Goal: Register for event/course

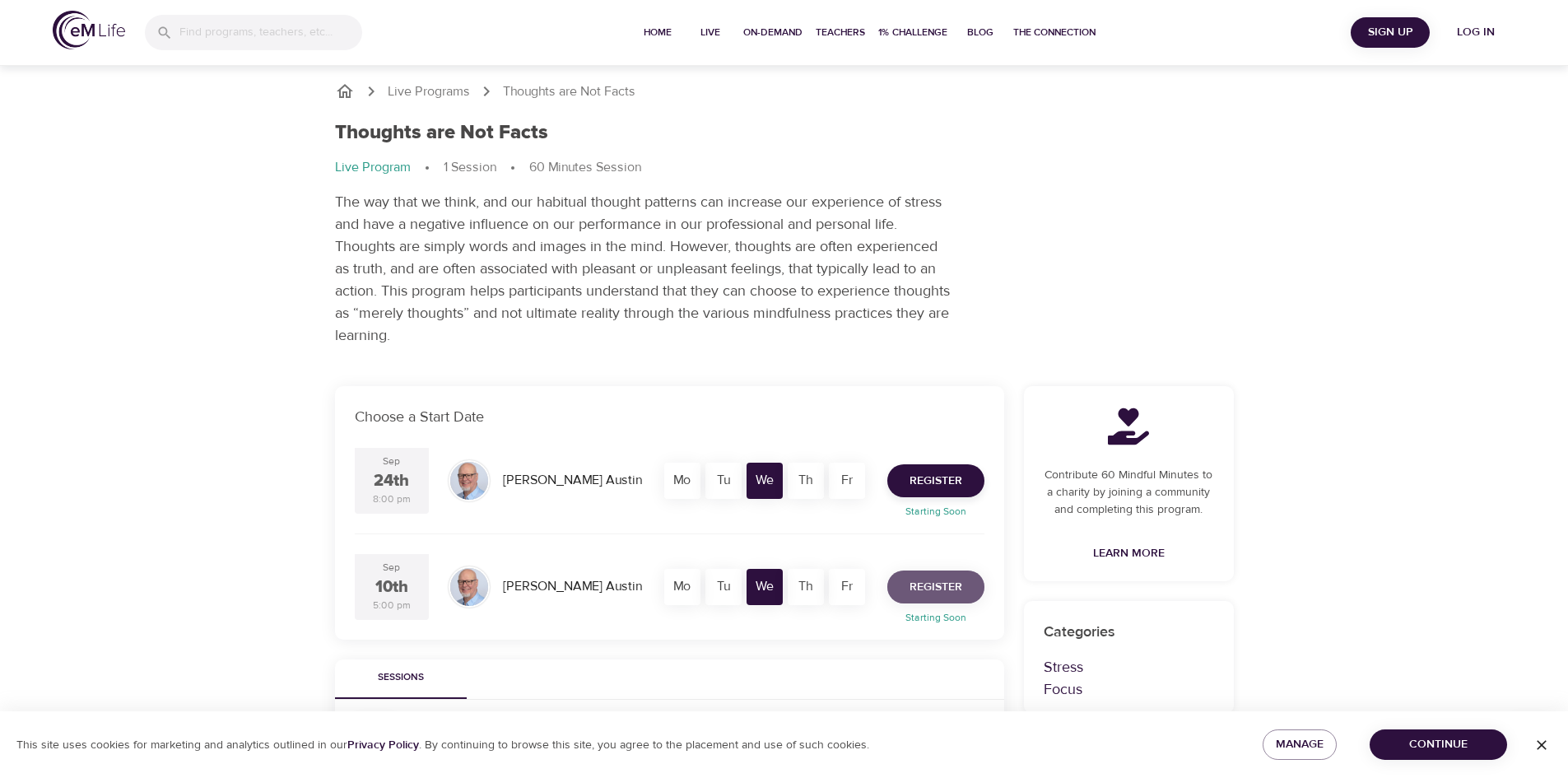
click at [945, 587] on span "Register" at bounding box center [935, 586] width 53 height 21
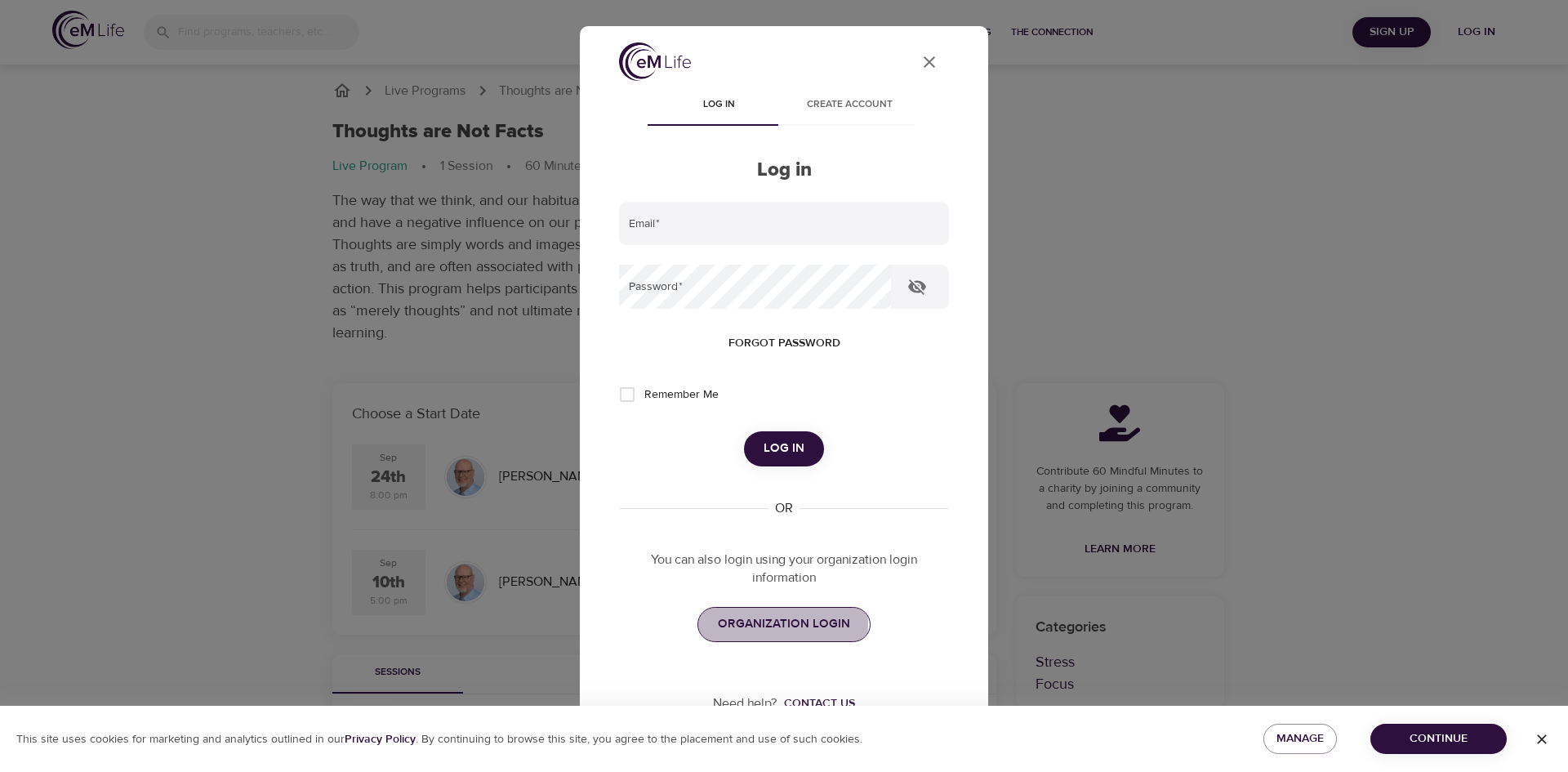
click at [761, 624] on span "ORGANIZATION LOGIN" at bounding box center [784, 624] width 132 height 21
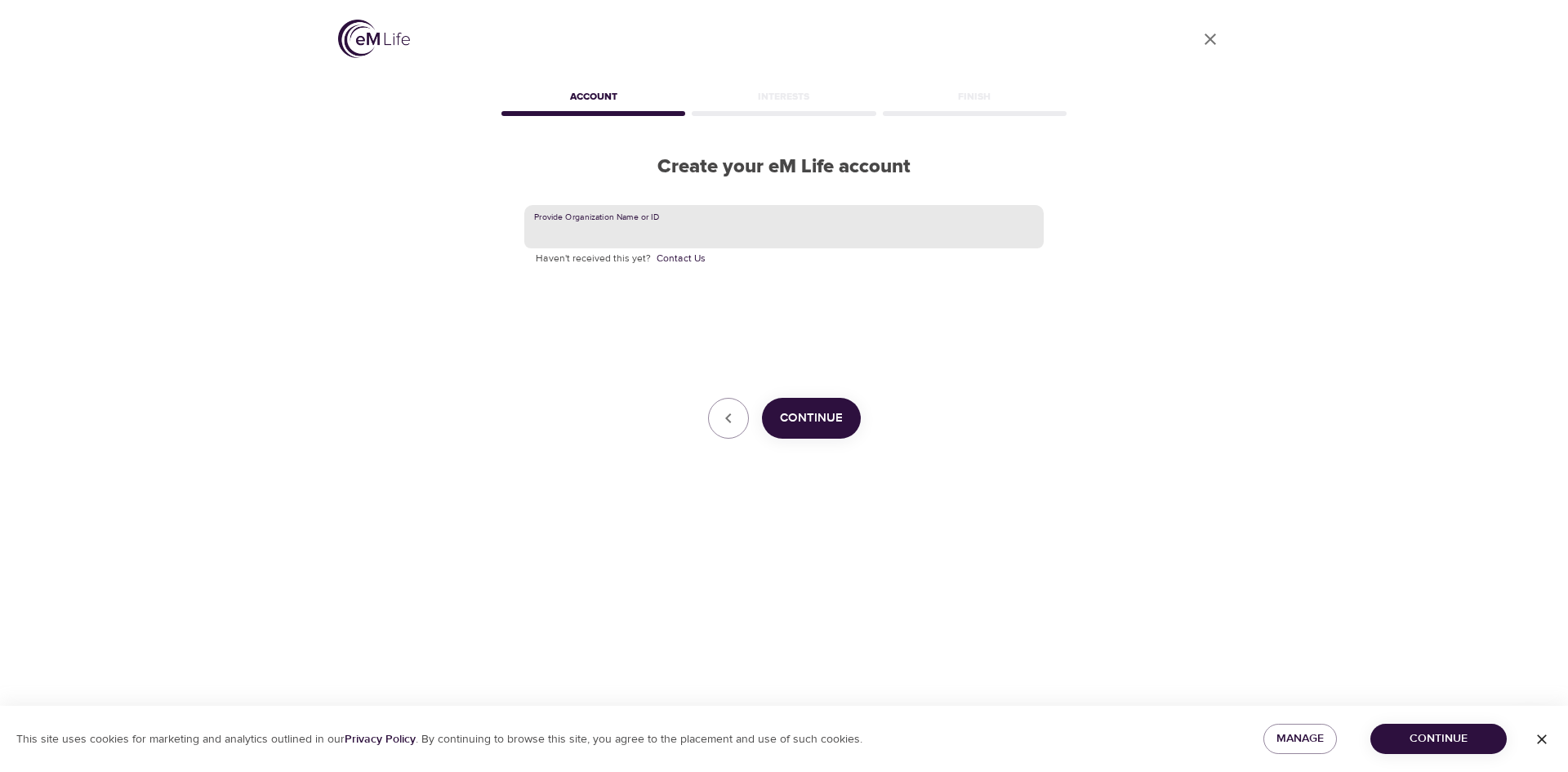
click at [815, 226] on input "text" at bounding box center [784, 227] width 520 height 44
click at [845, 421] on button "Continue" at bounding box center [811, 418] width 99 height 41
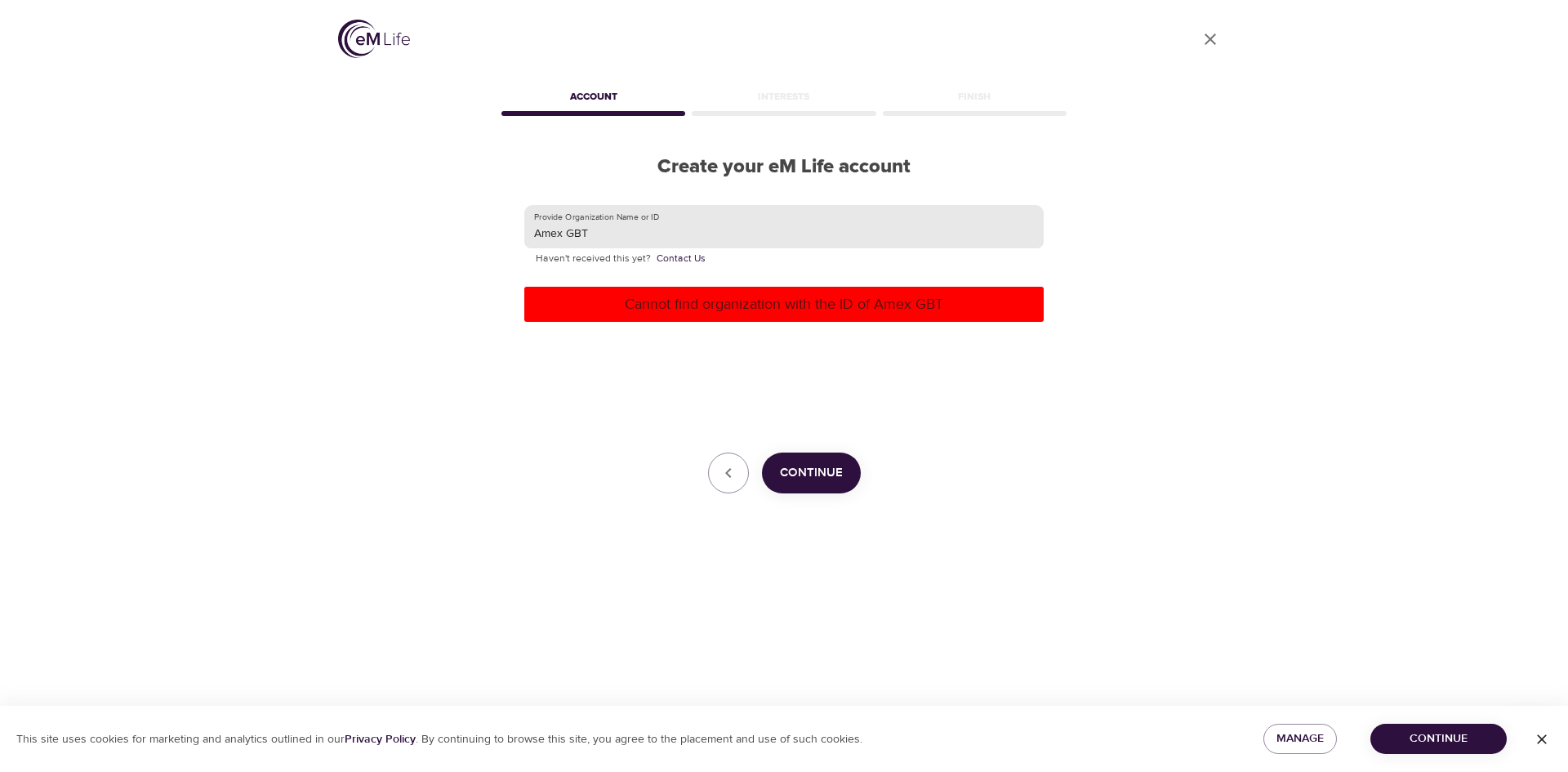
click at [564, 238] on input "Amex GBT" at bounding box center [784, 227] width 520 height 44
drag, startPoint x: 589, startPoint y: 232, endPoint x: 520, endPoint y: 229, distance: 69.1
click at [520, 229] on div "Provide Organization Name or ID AmexGBT Haven't received this yet? Contact Us C…" at bounding box center [784, 349] width 572 height 341
type input "GBT"
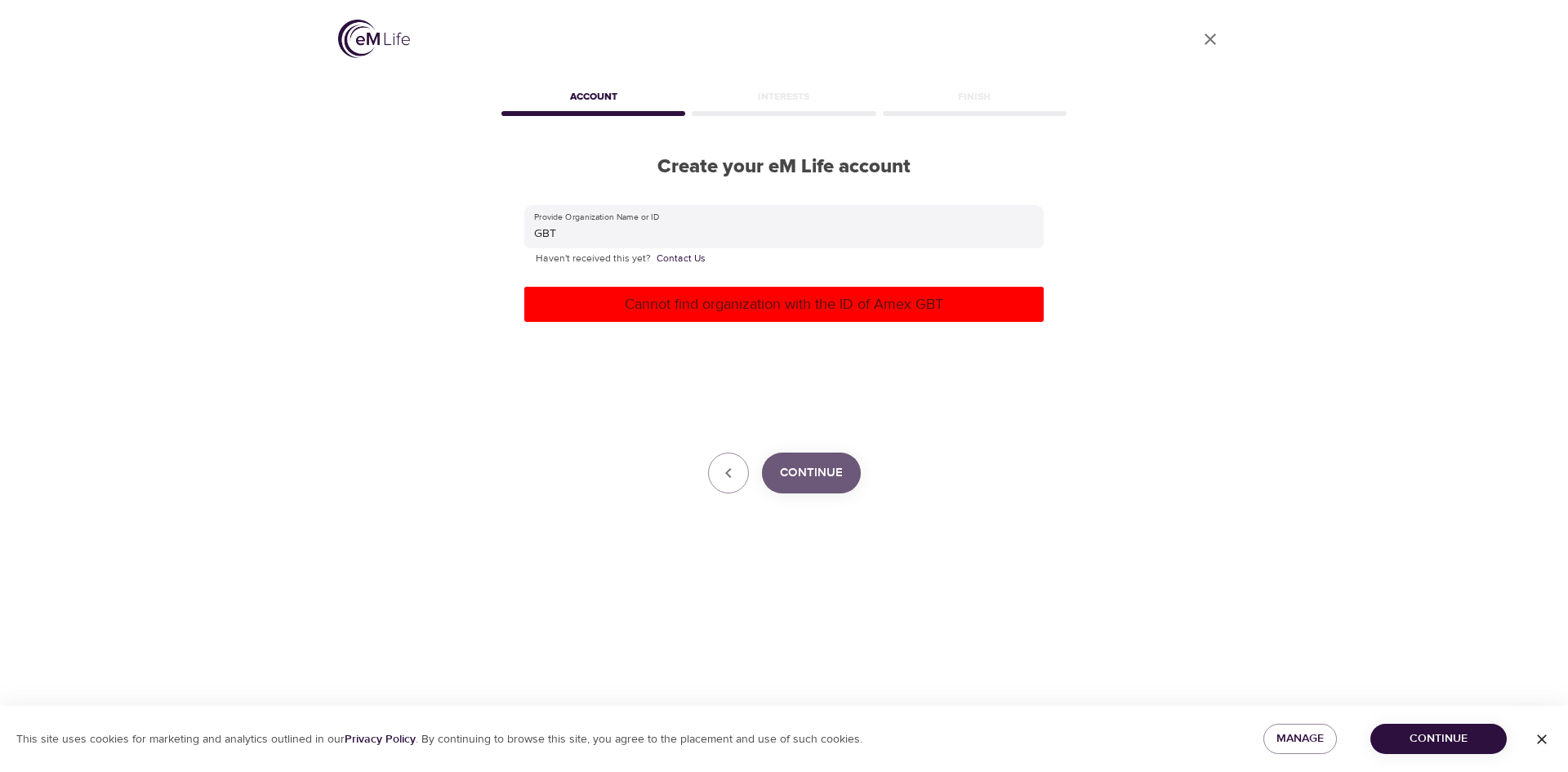
click at [825, 463] on span "Continue" at bounding box center [811, 473] width 63 height 21
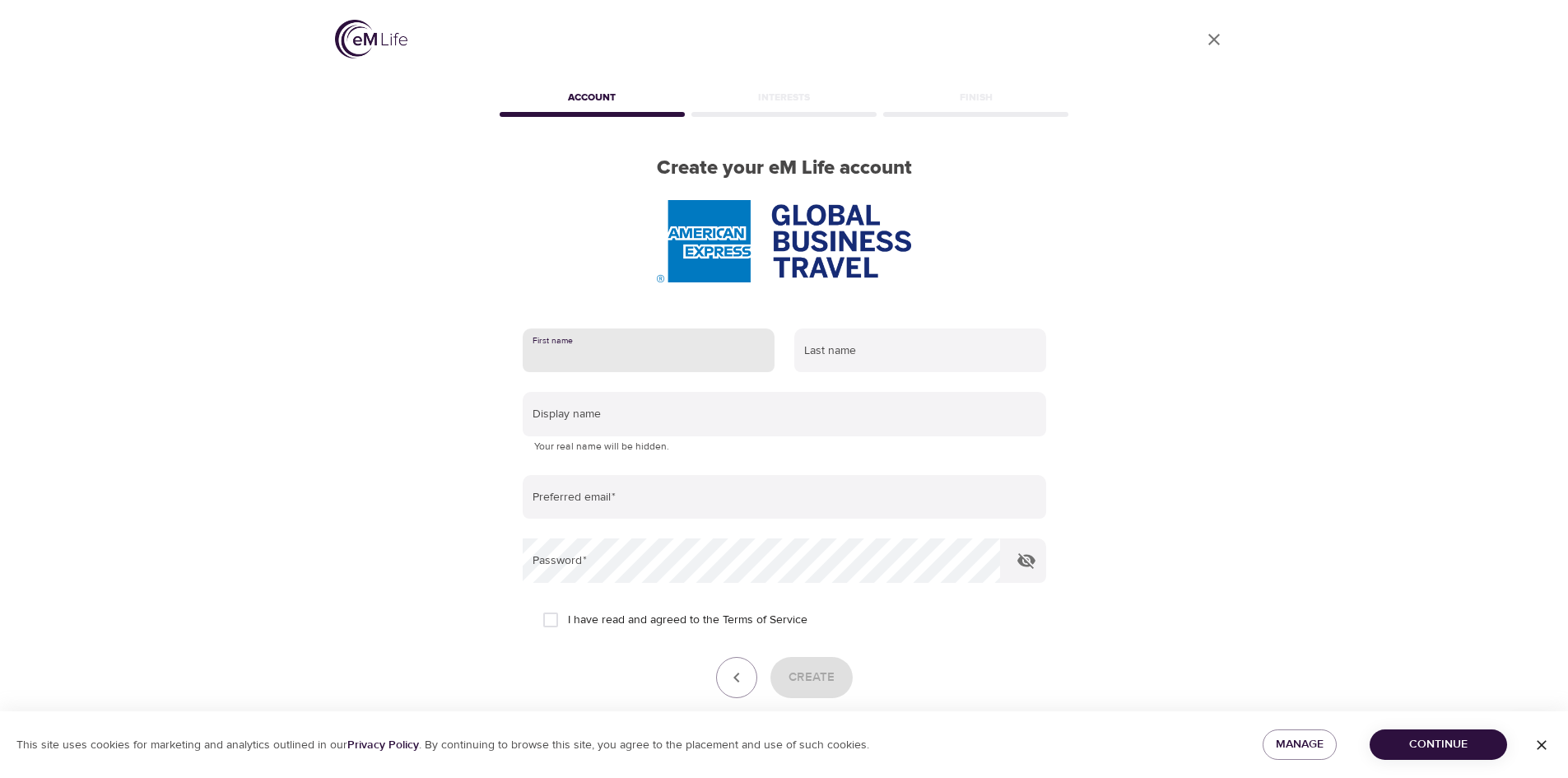
click at [616, 354] on input "text" at bounding box center [649, 351] width 252 height 45
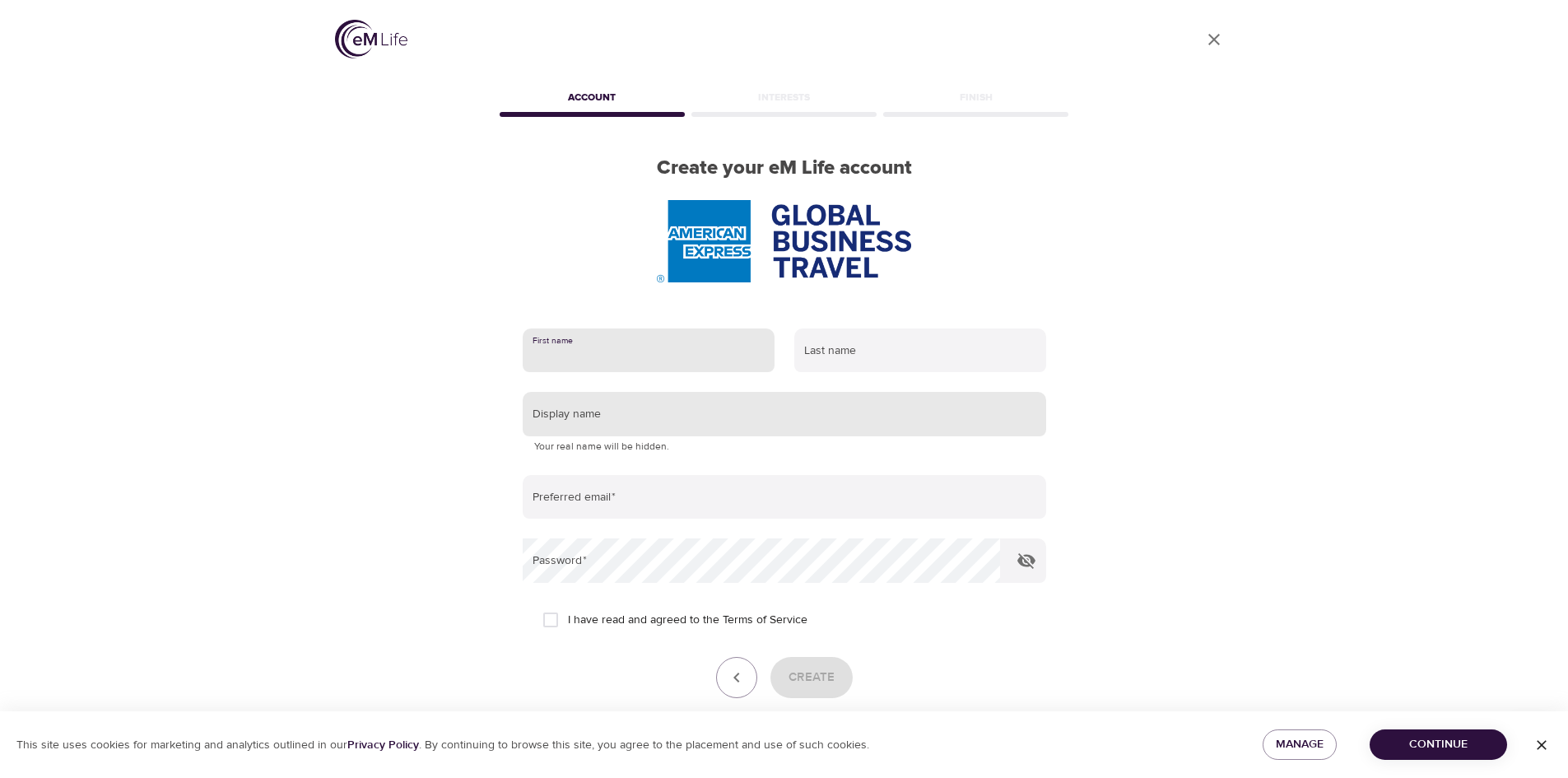
type input "Shirin"
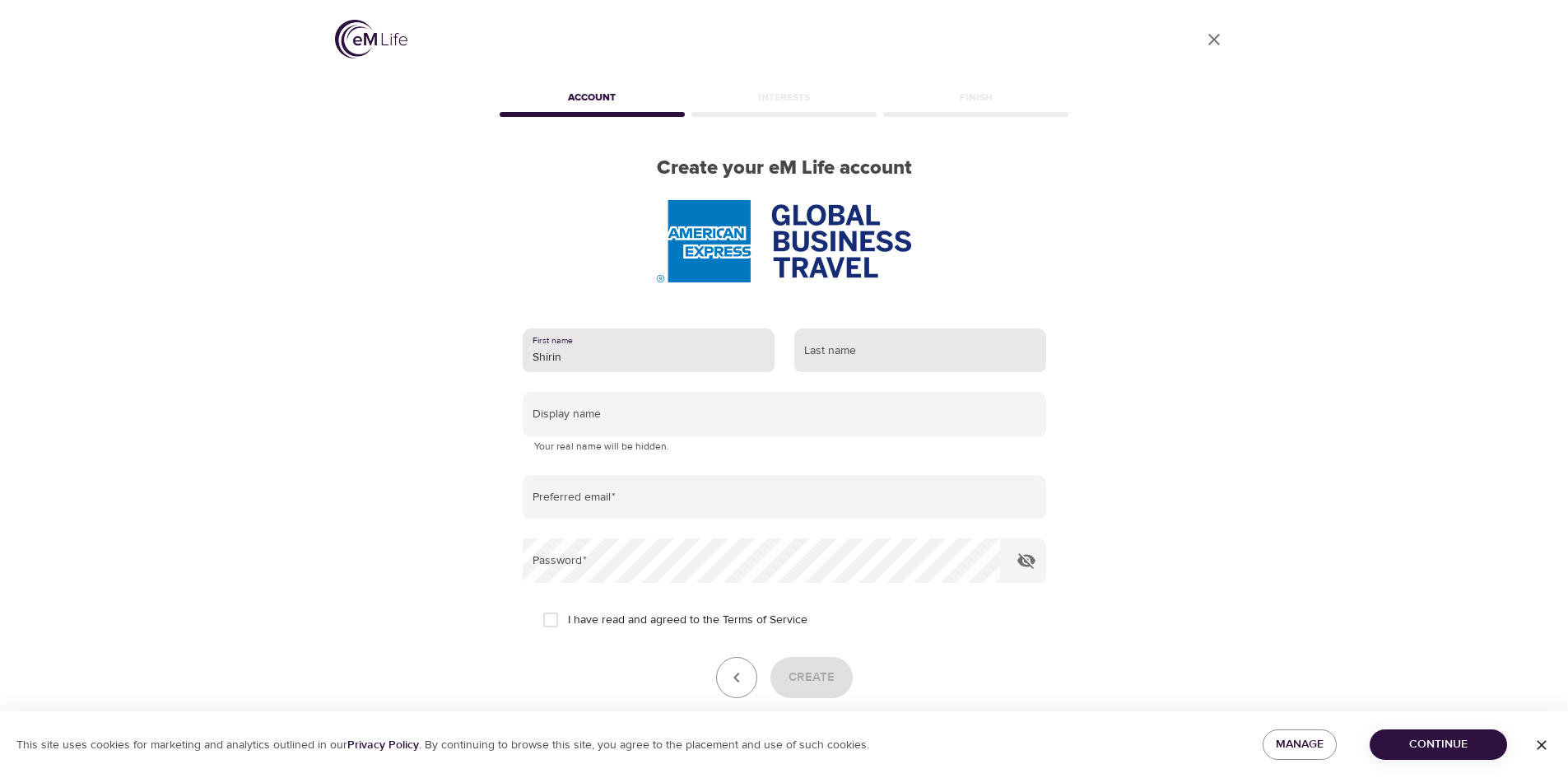
click at [859, 343] on input "text" at bounding box center [920, 351] width 252 height 45
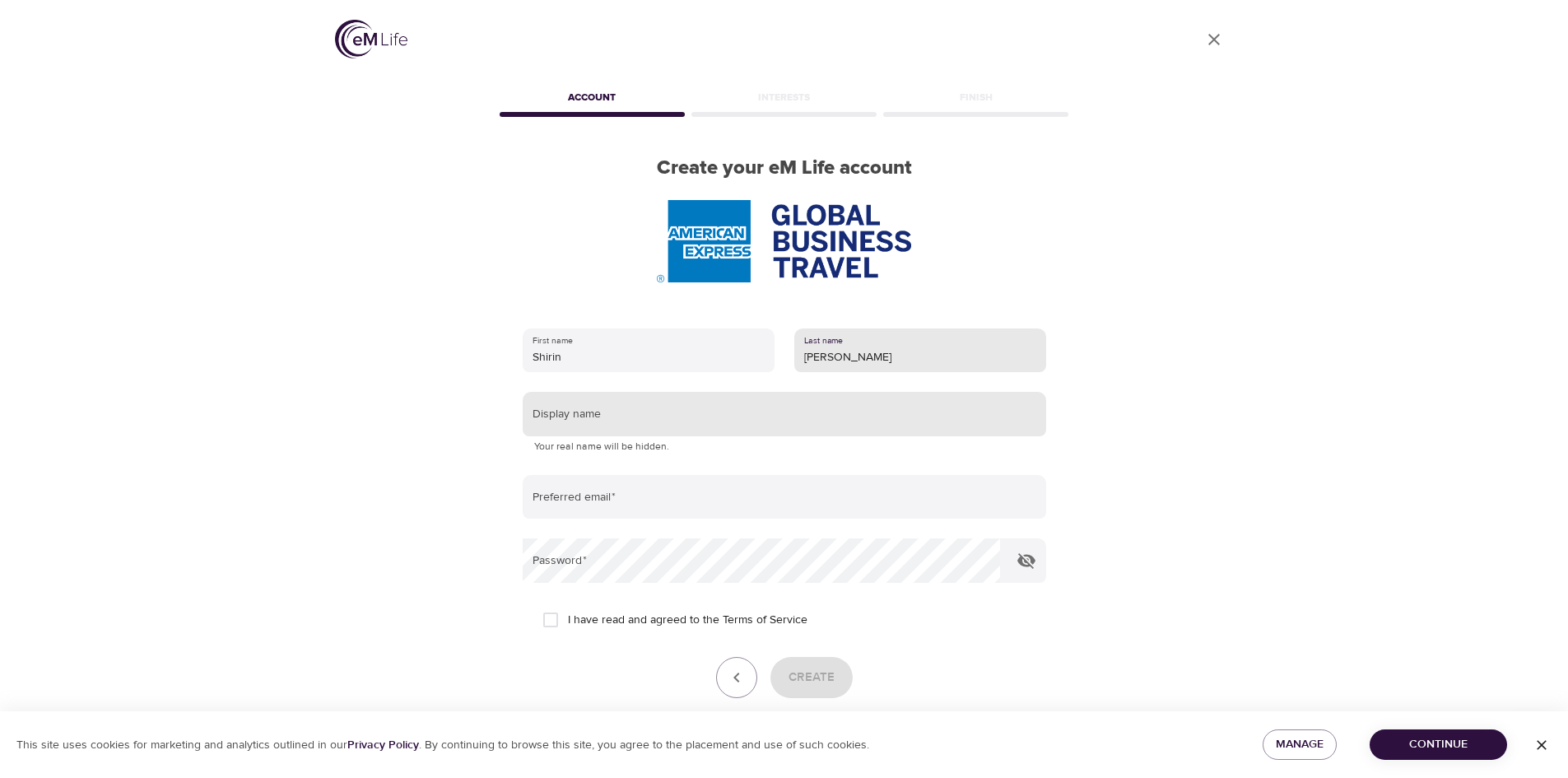
type input "Mohamed"
click at [783, 410] on input "text" at bounding box center [784, 414] width 524 height 45
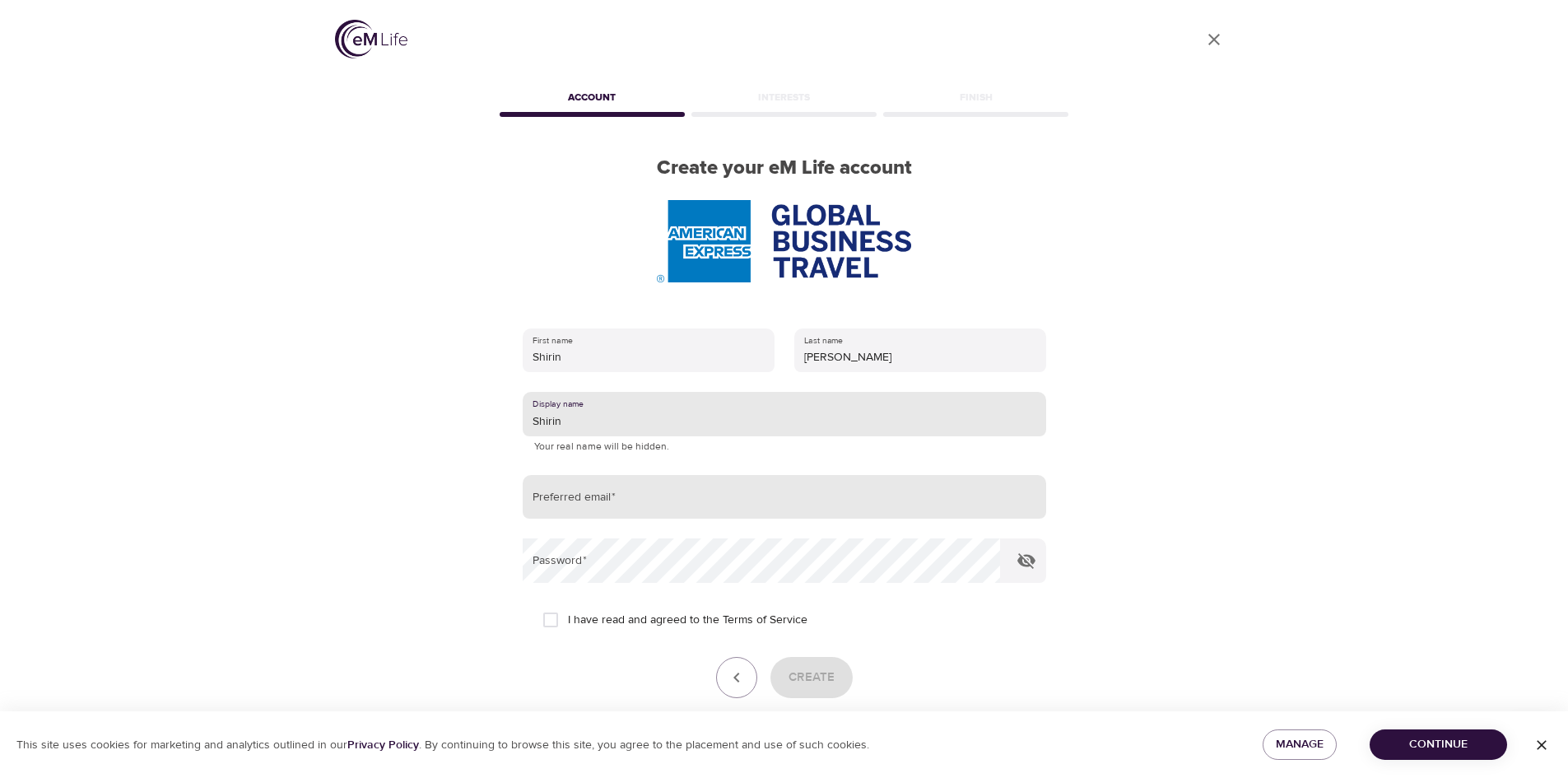
type input "Shirin"
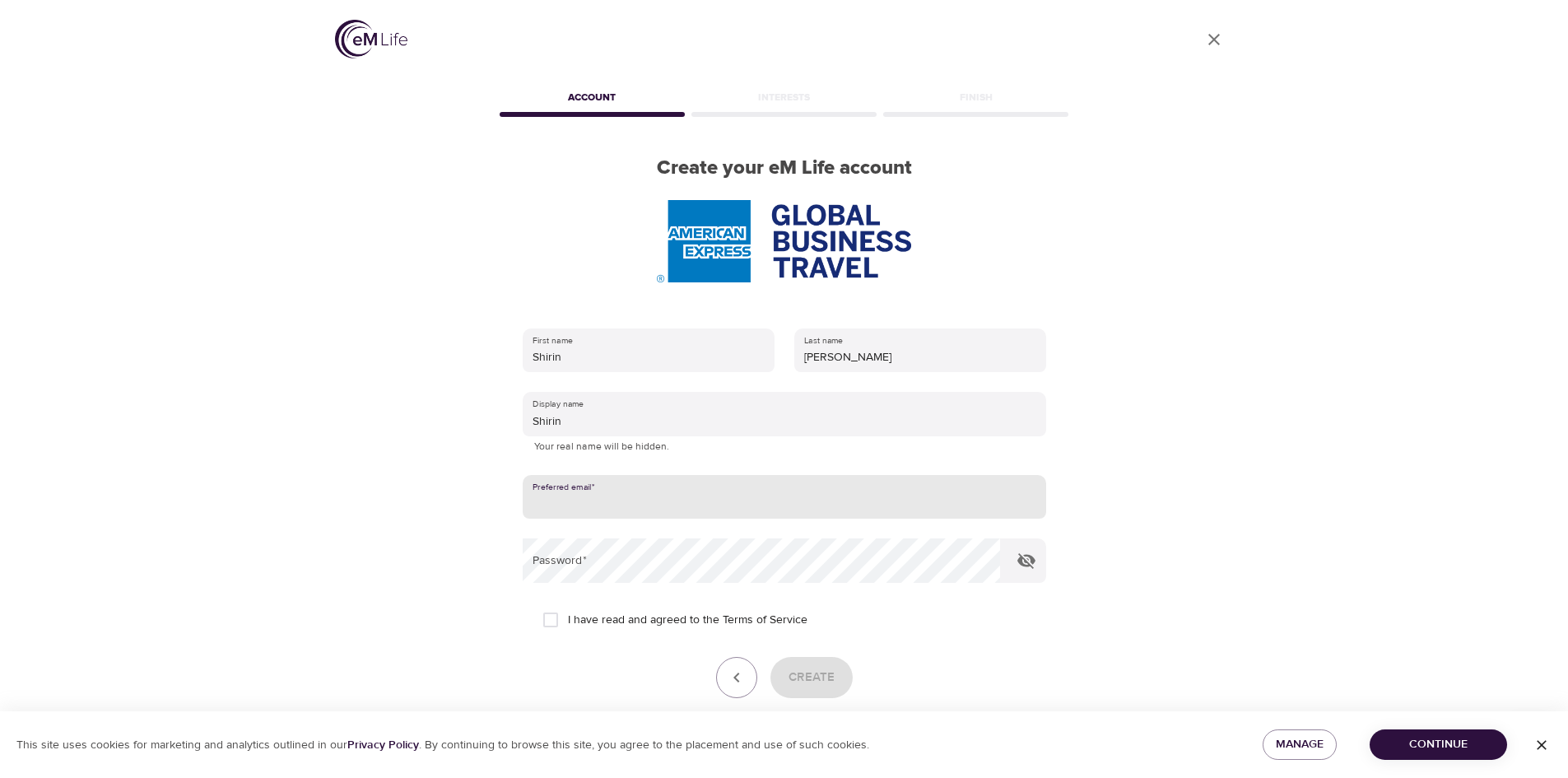
click at [728, 492] on input "email" at bounding box center [784, 497] width 524 height 45
type input "shirin.mohamed@amexgbt.com"
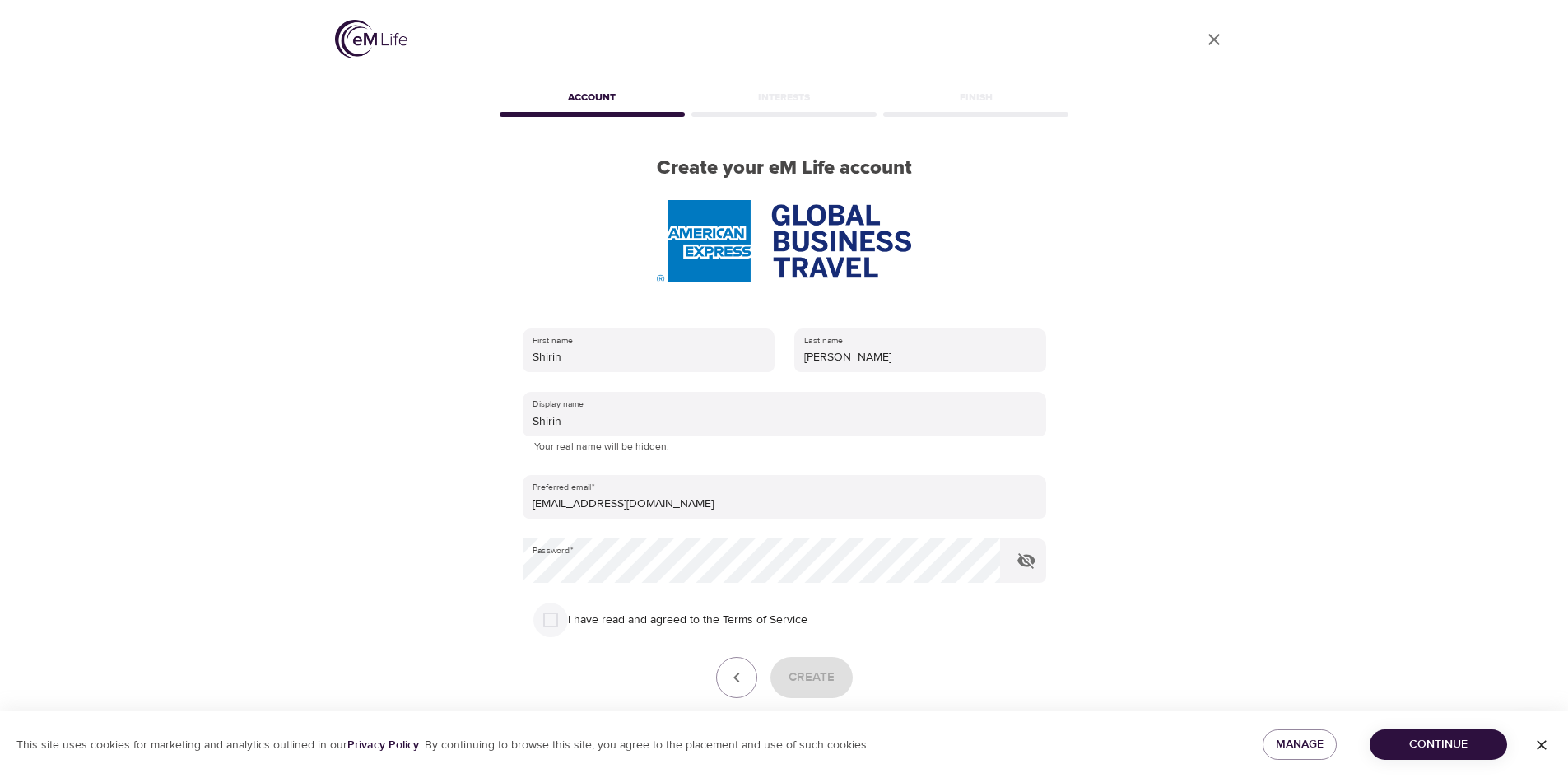
click at [546, 621] on input "I have read and agreed to the Terms of Service" at bounding box center [551, 619] width 35 height 35
checkbox input "true"
click at [820, 680] on span "Create" at bounding box center [811, 677] width 46 height 21
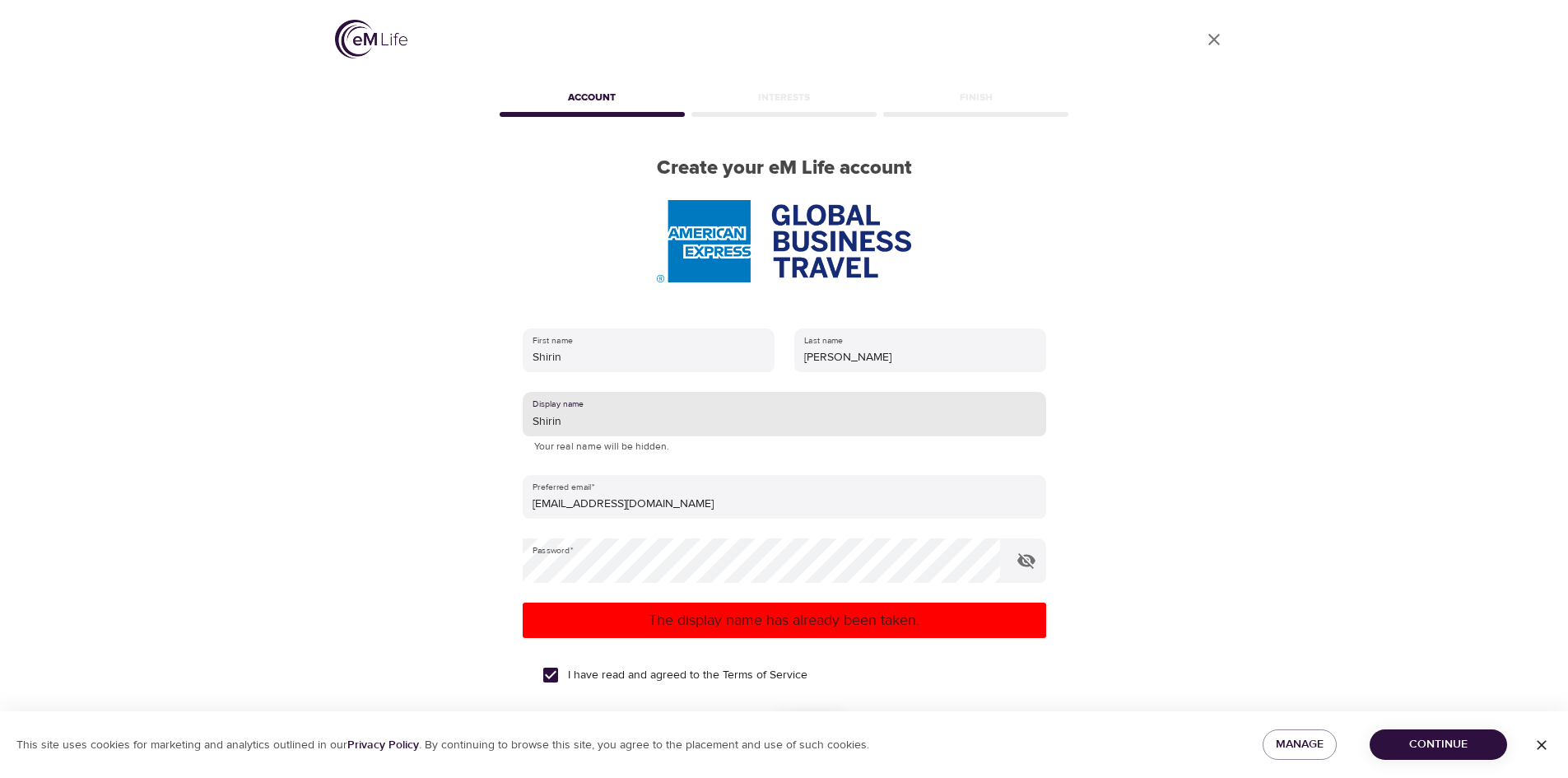
click at [588, 421] on input "Shirin" at bounding box center [784, 414] width 524 height 45
type input "S"
type input "Shiiriin"
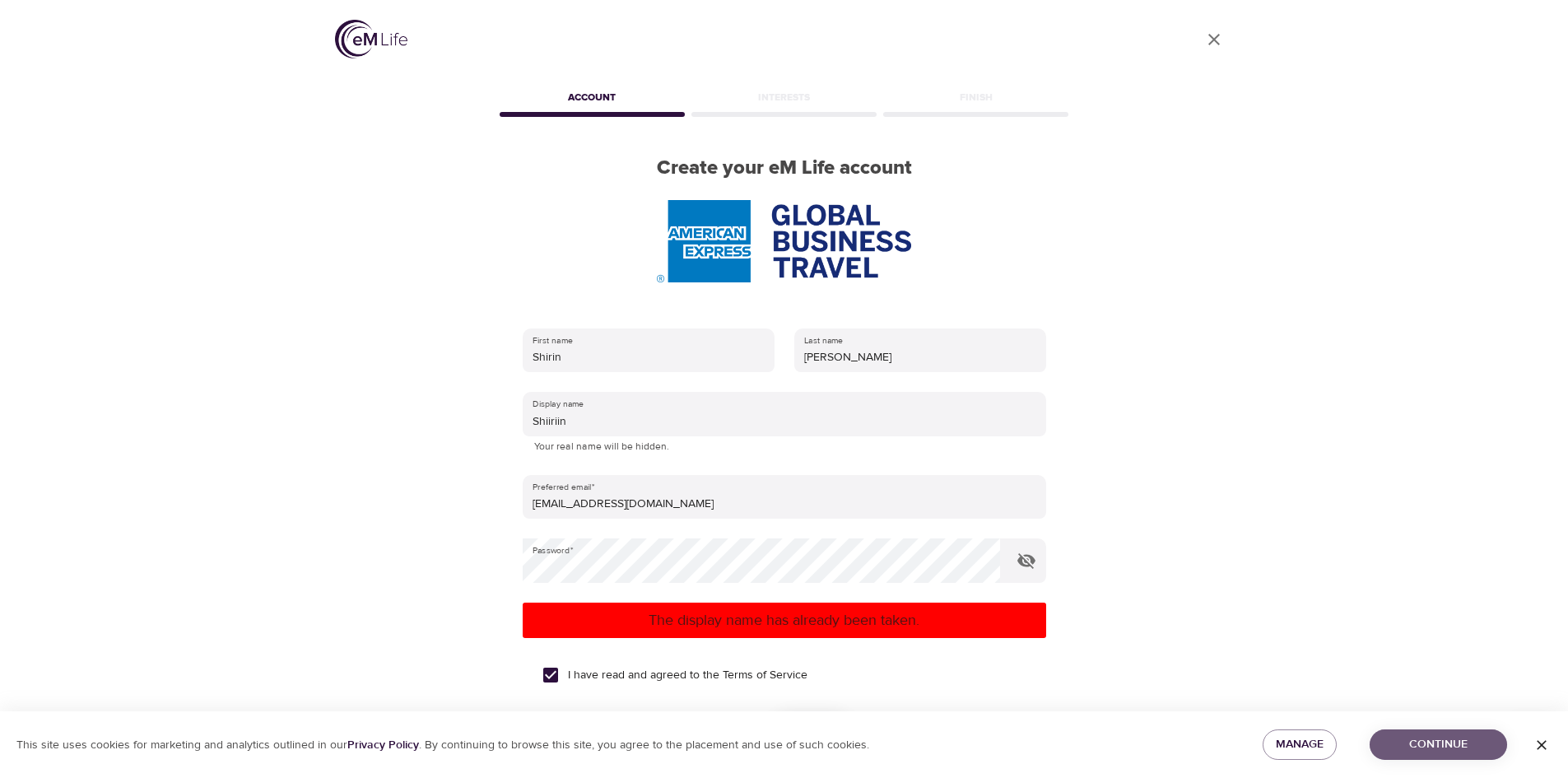
click at [1475, 746] on span "Continue" at bounding box center [1438, 744] width 112 height 21
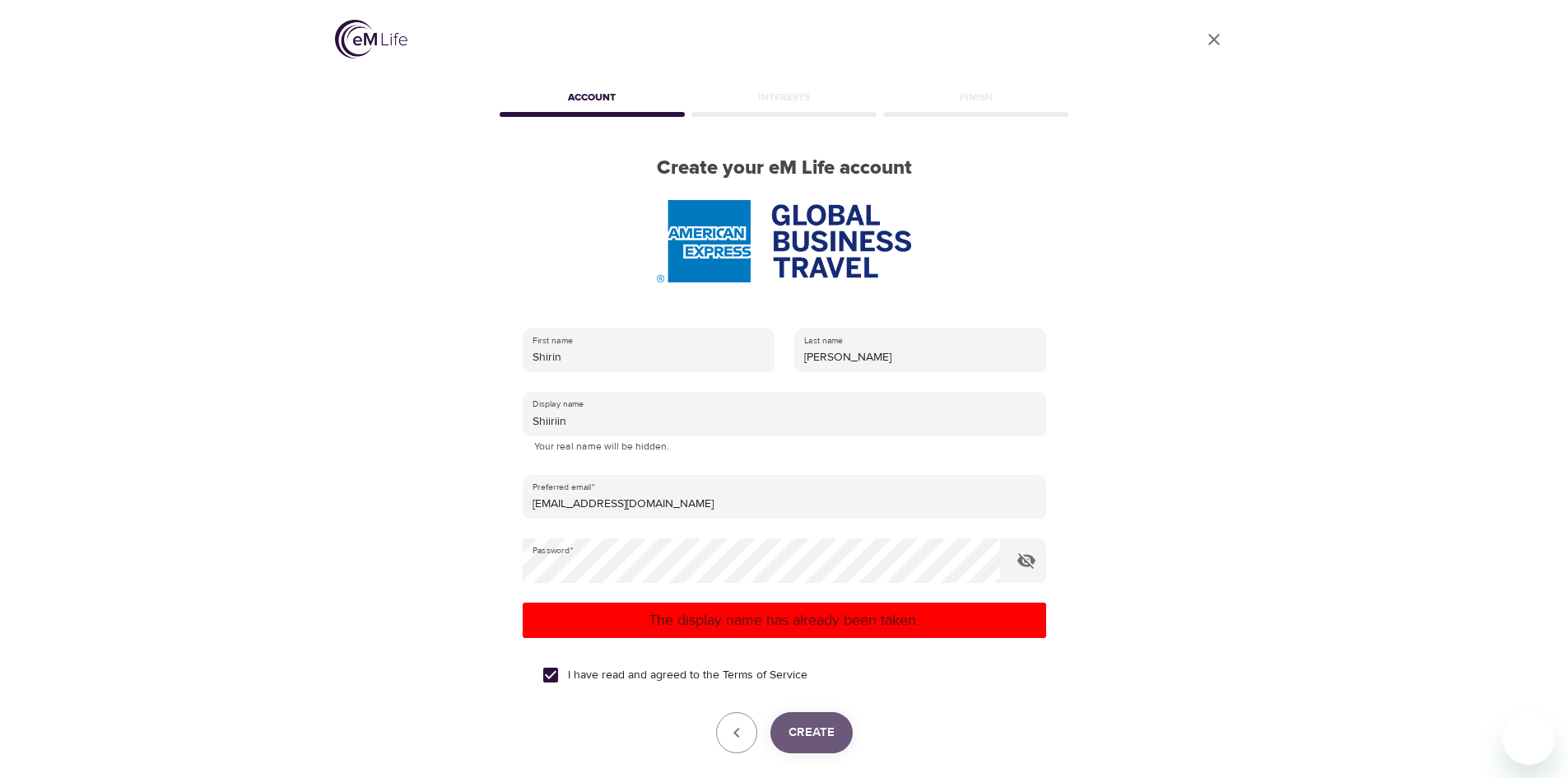
click at [809, 728] on span "Create" at bounding box center [811, 732] width 46 height 21
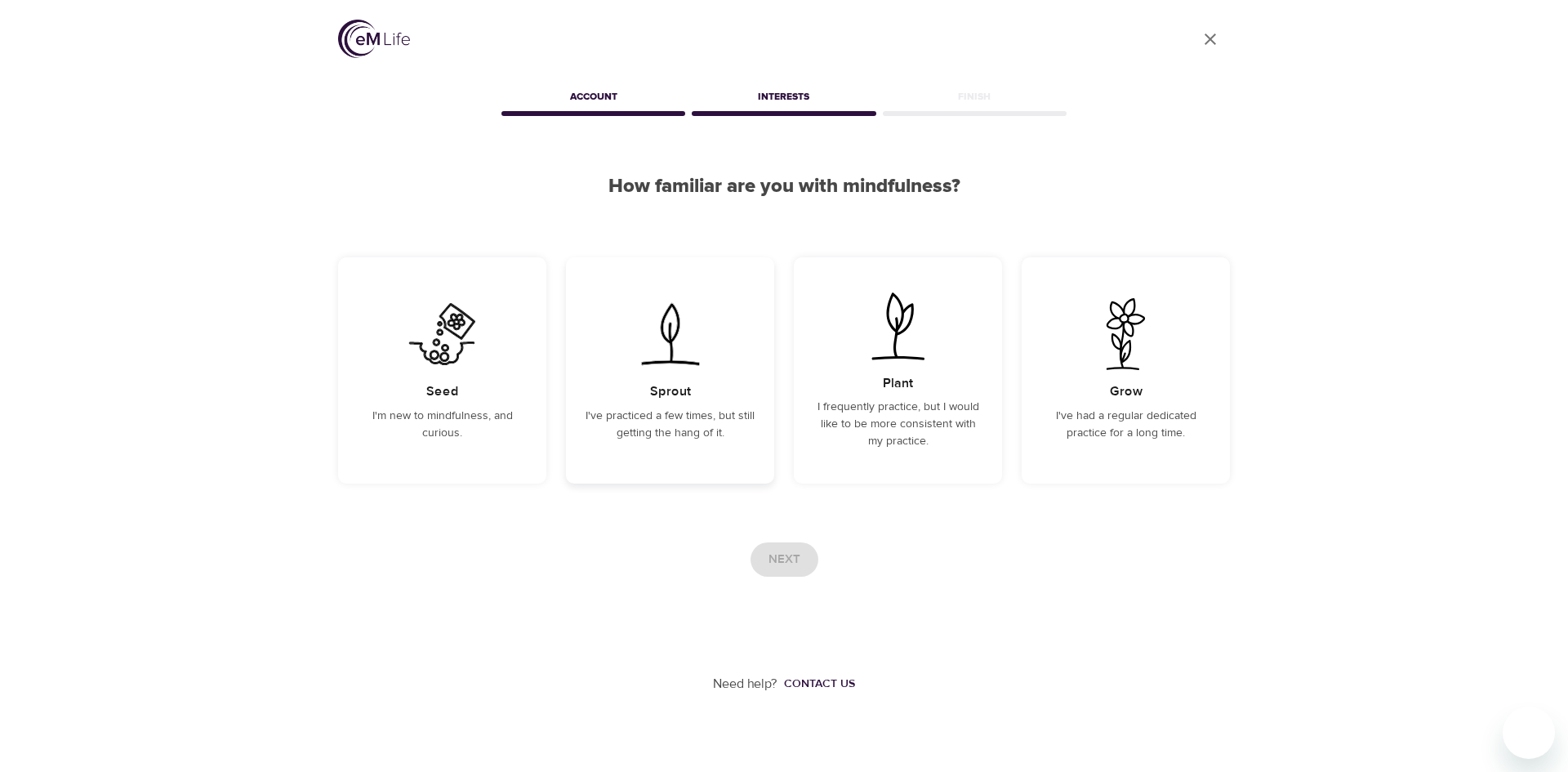
click at [741, 432] on p "I've practiced a few times, but still getting the hang of it." at bounding box center [669, 424] width 169 height 35
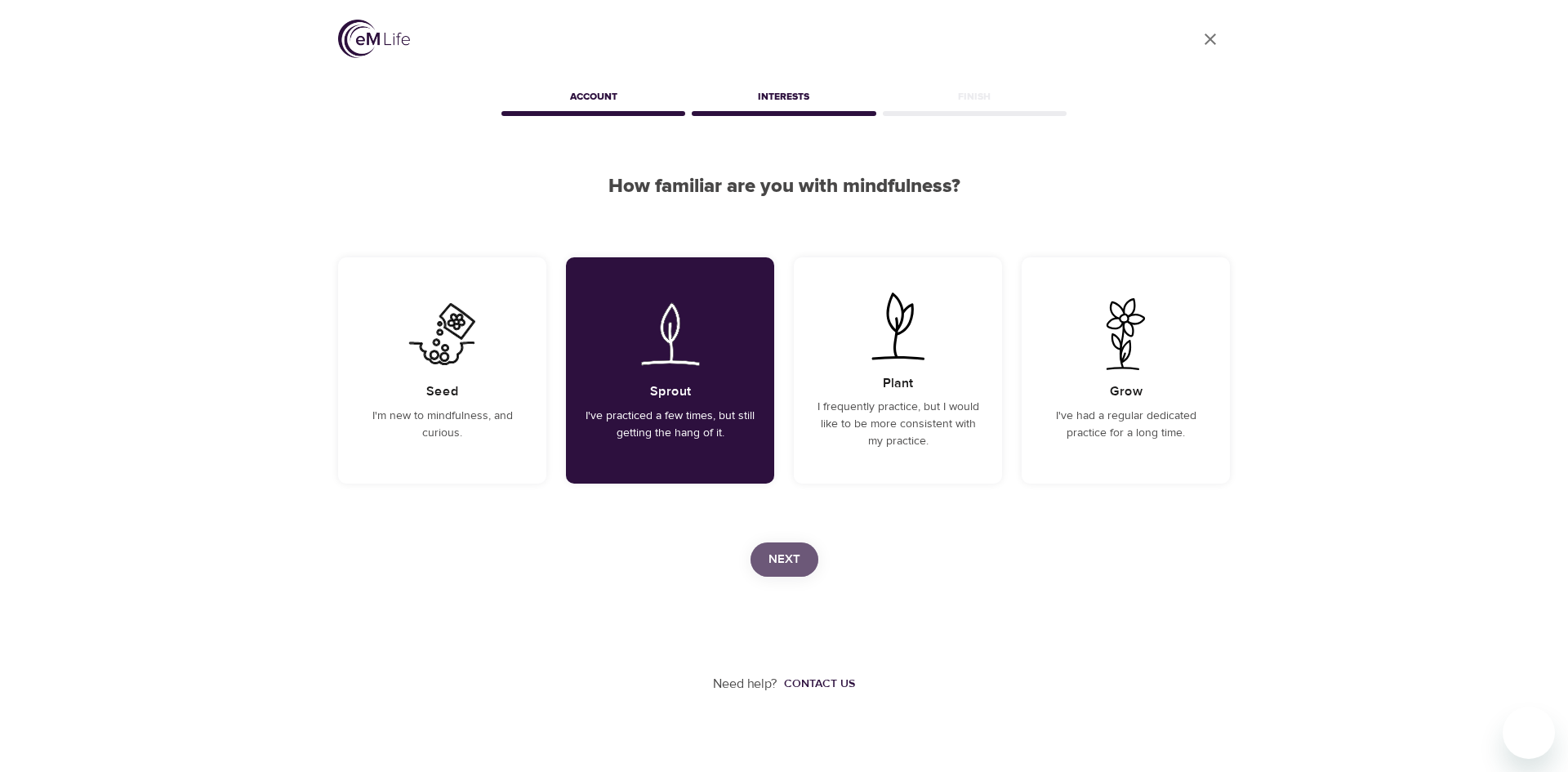
click at [786, 571] on button "Next" at bounding box center [784, 559] width 68 height 35
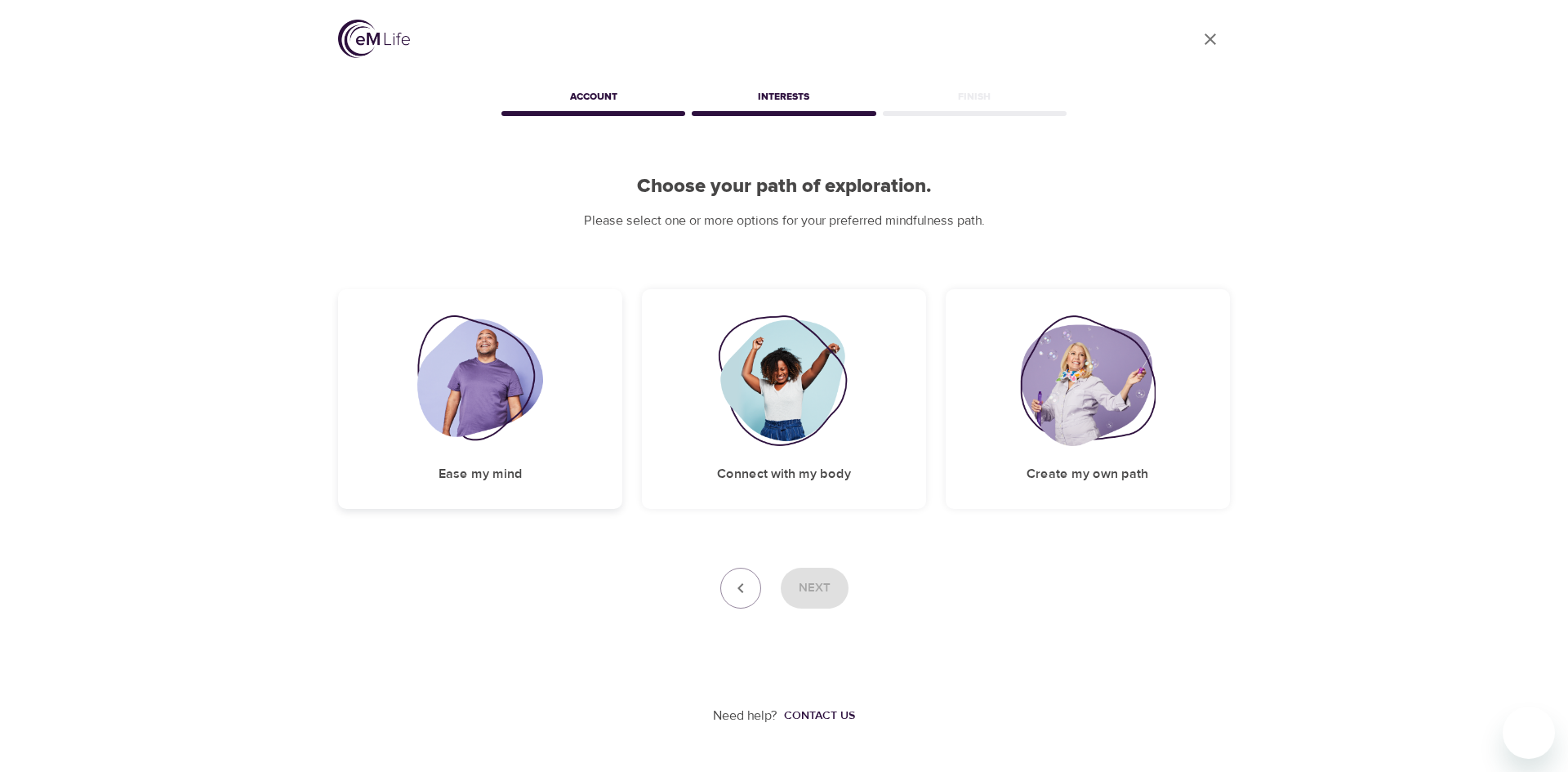
click at [506, 394] on img at bounding box center [480, 381] width 127 height 131
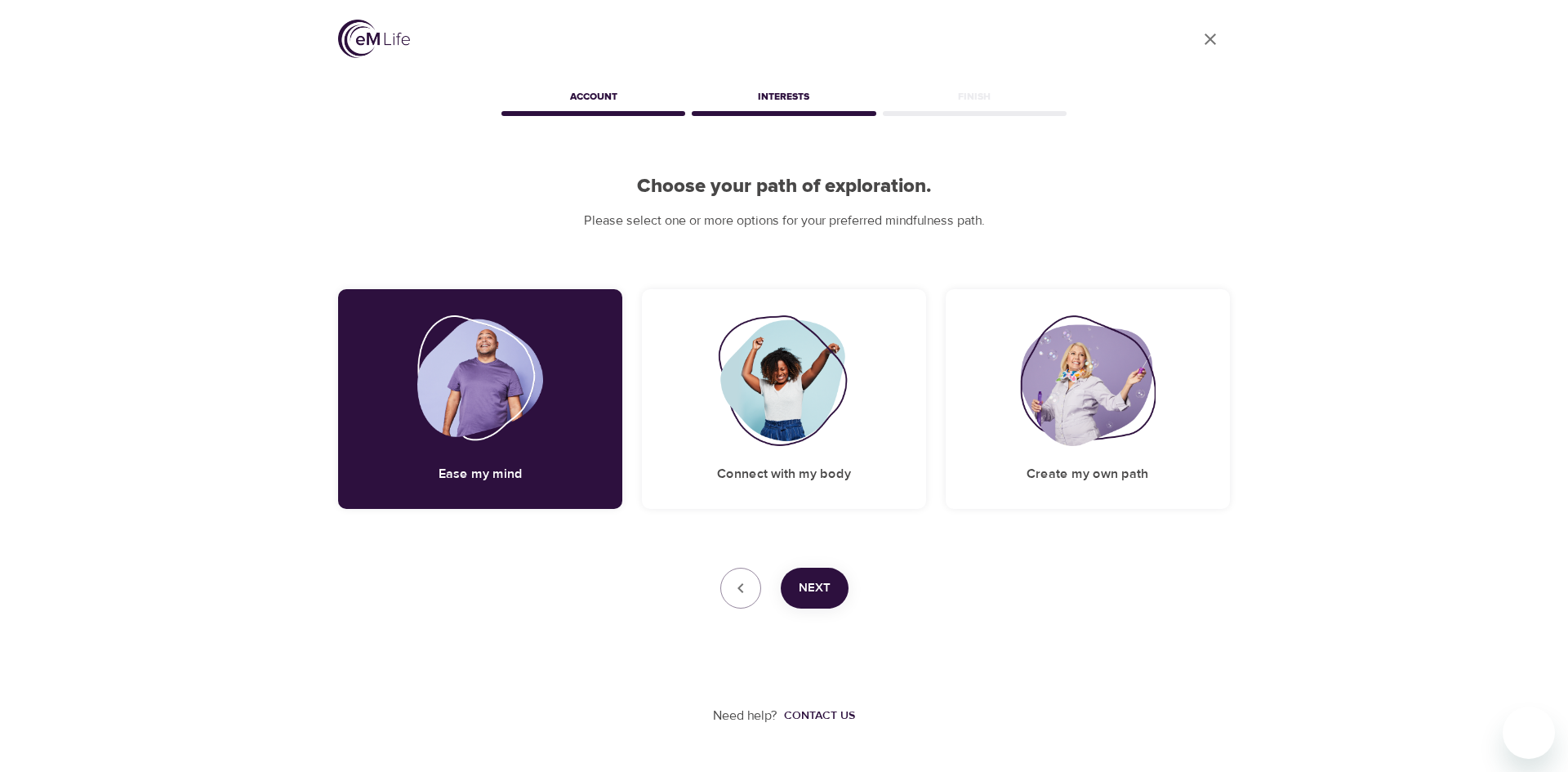
click at [819, 584] on span "Next" at bounding box center [815, 588] width 32 height 21
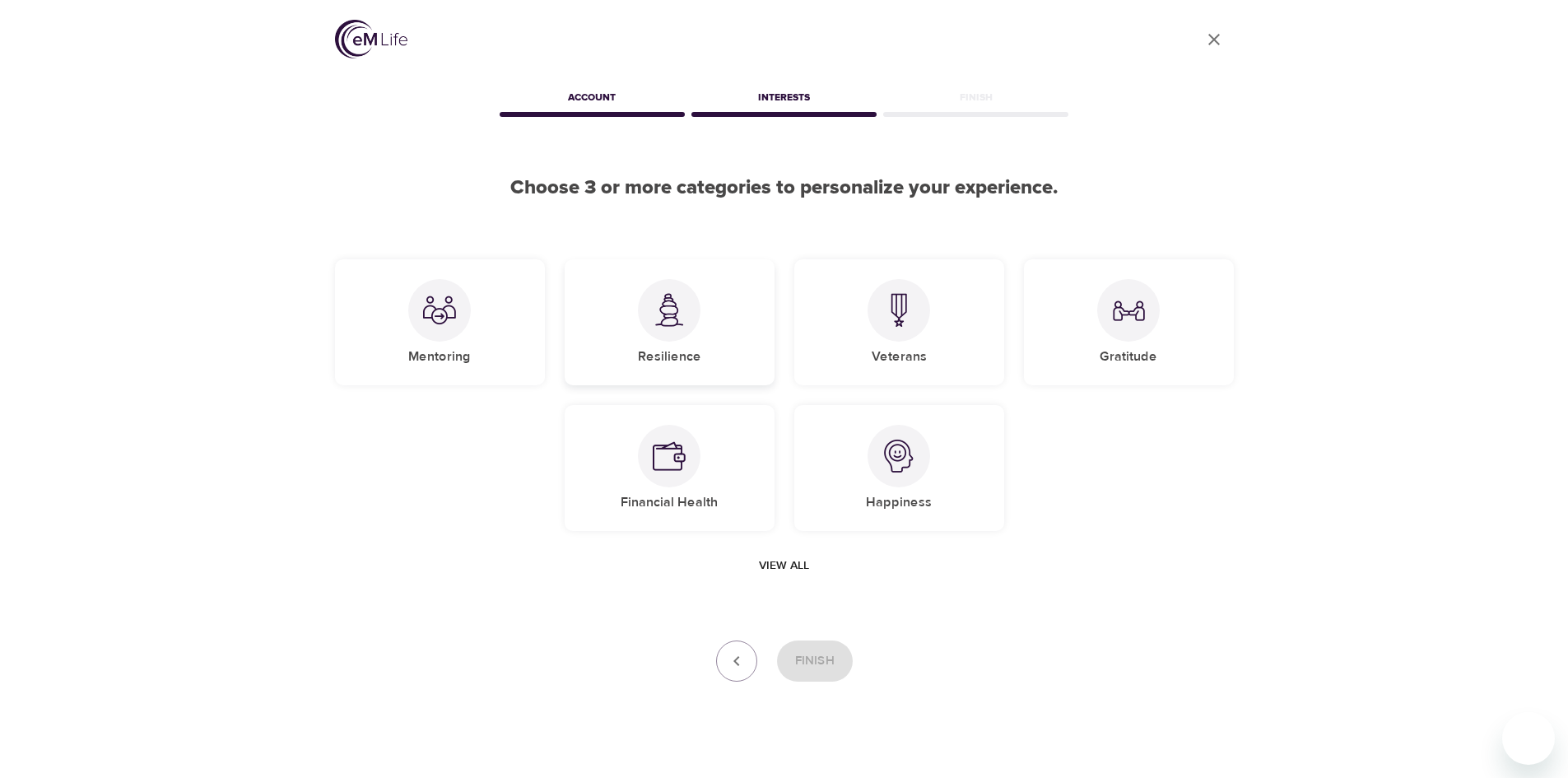
click at [682, 329] on div at bounding box center [669, 310] width 62 height 62
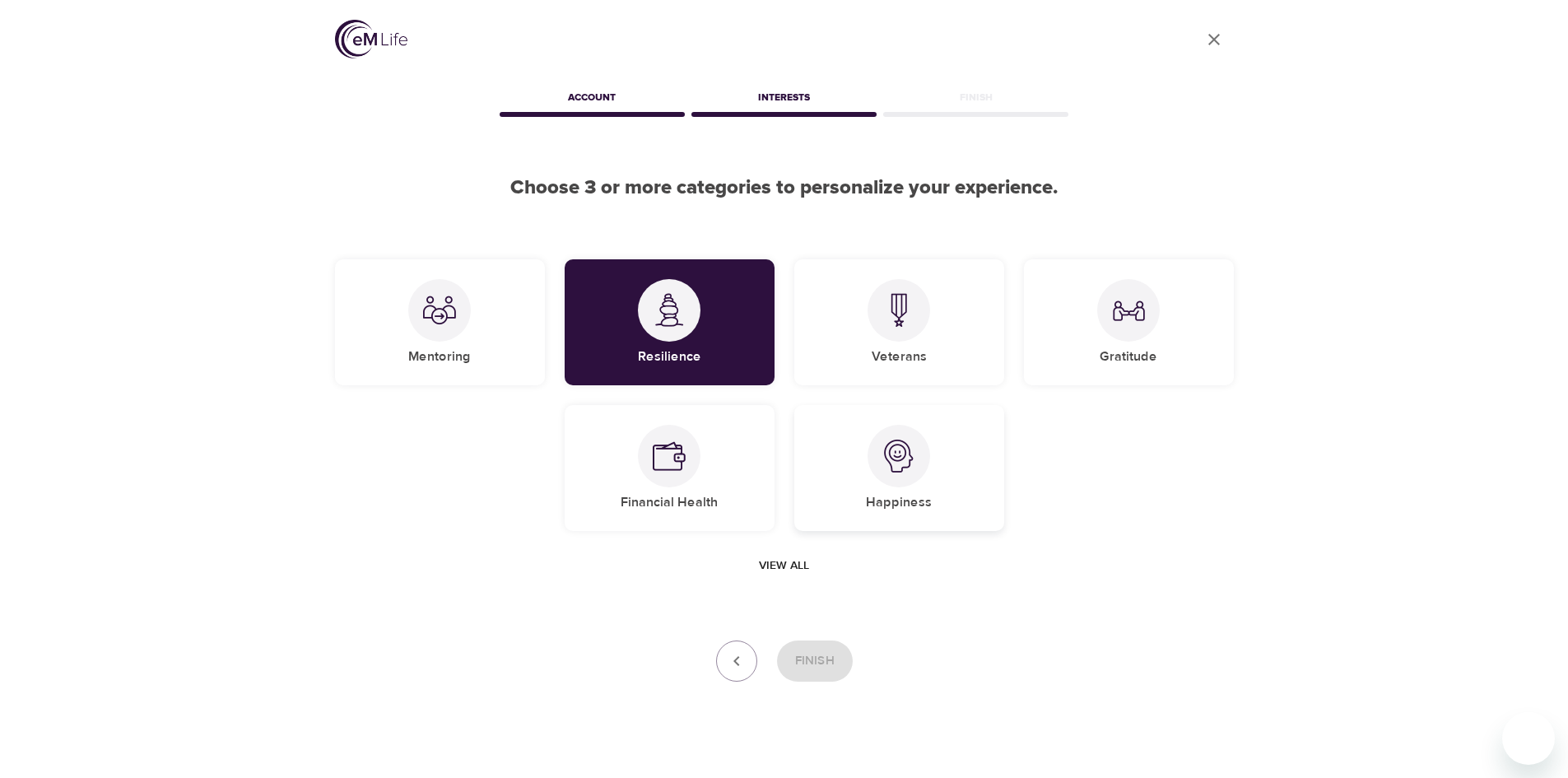
click at [917, 471] on div at bounding box center [899, 456] width 62 height 62
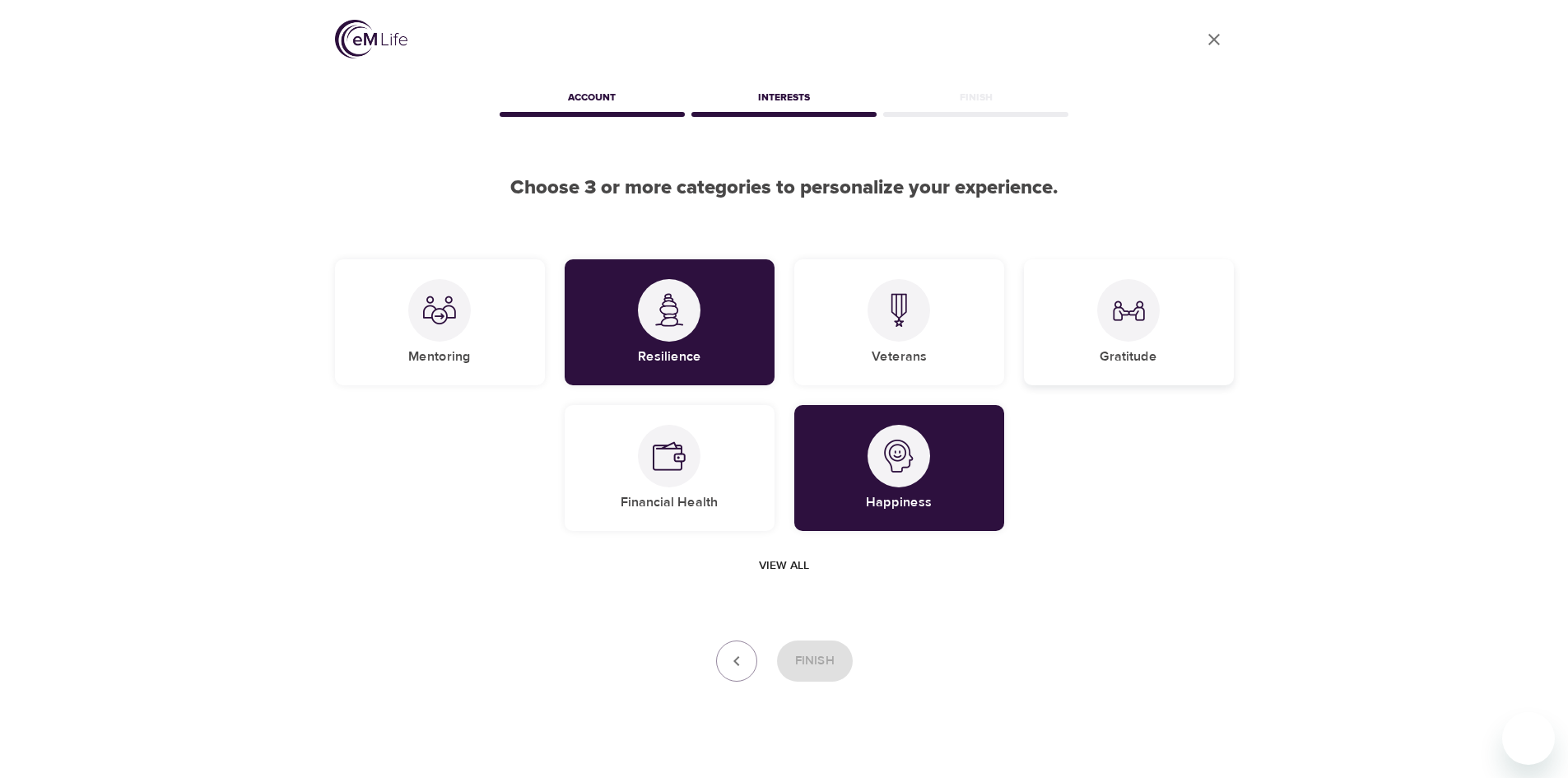
click at [1137, 331] on div at bounding box center [1128, 310] width 62 height 62
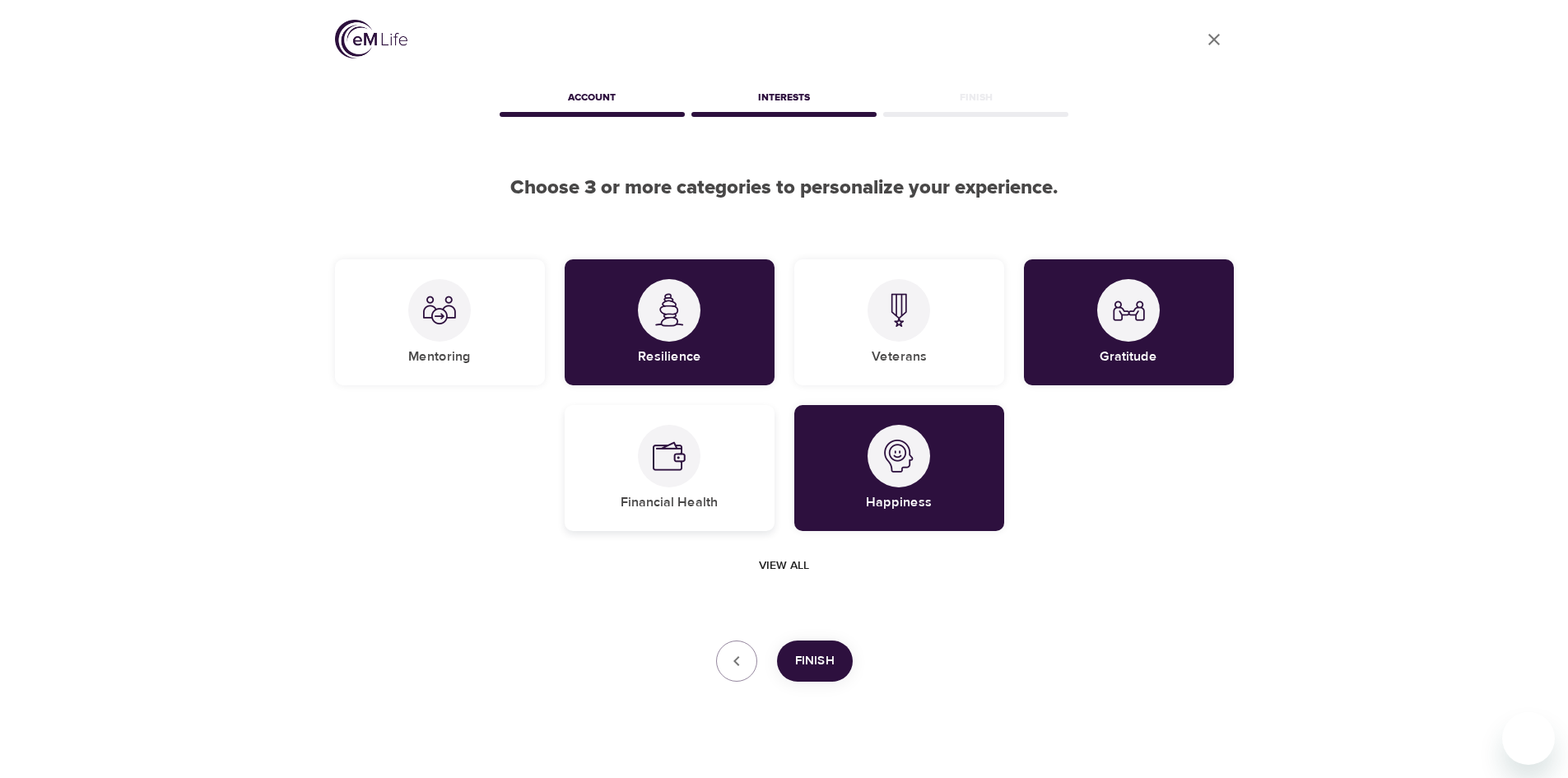
click at [689, 491] on div "Financial Health" at bounding box center [669, 468] width 210 height 126
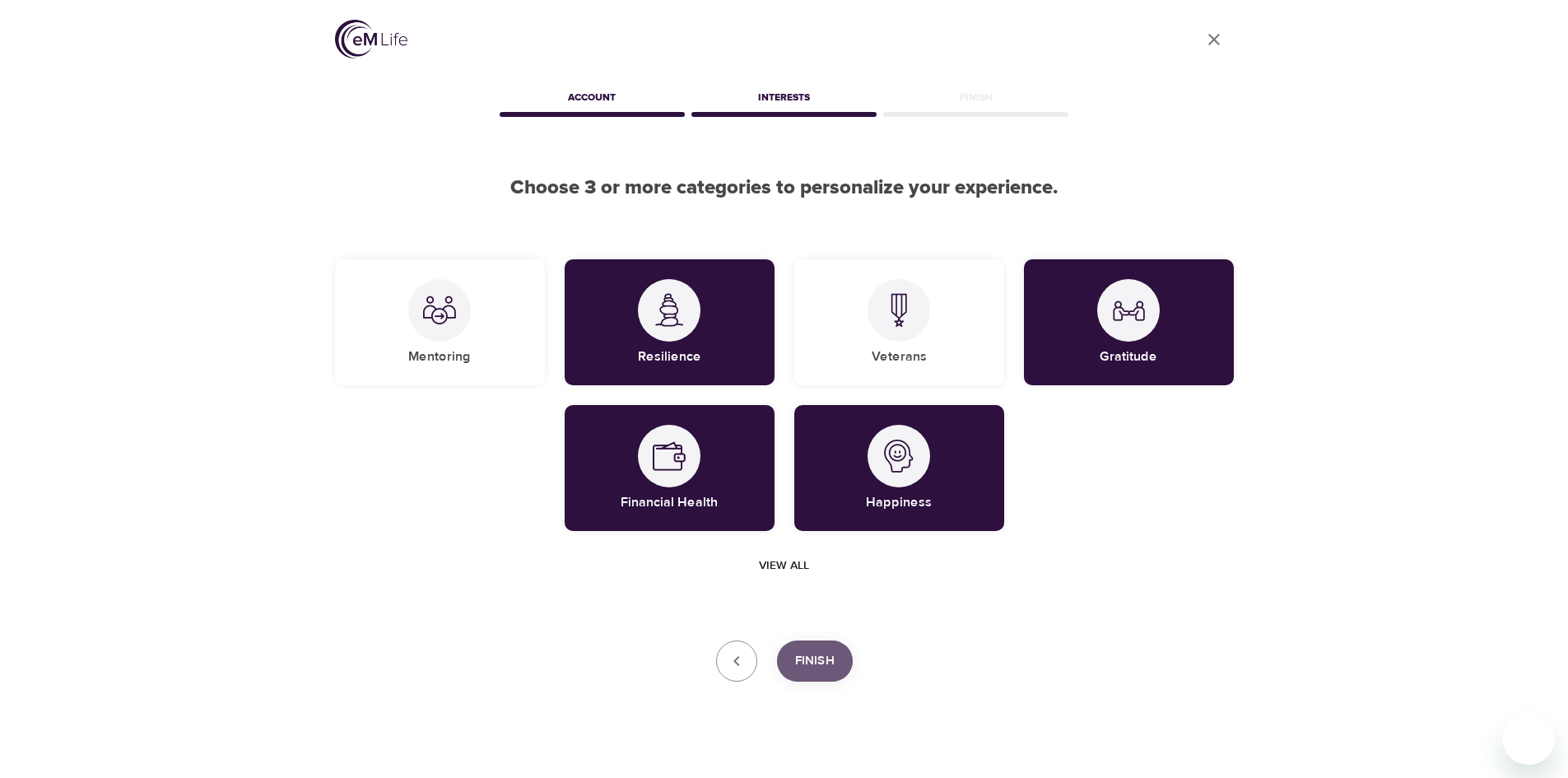
click at [808, 649] on button "Finish" at bounding box center [815, 660] width 76 height 41
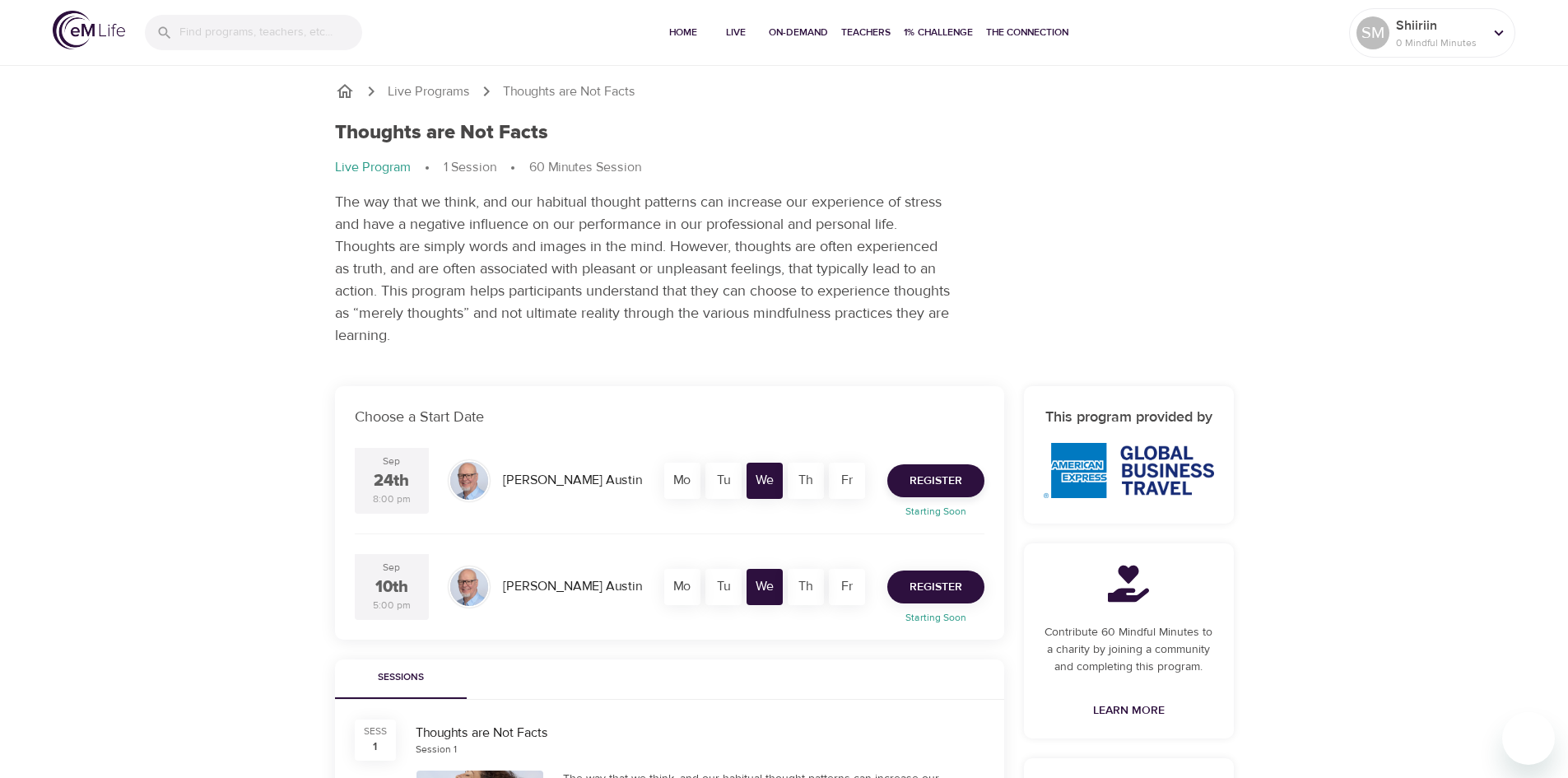
click at [914, 592] on span "Register" at bounding box center [935, 586] width 53 height 21
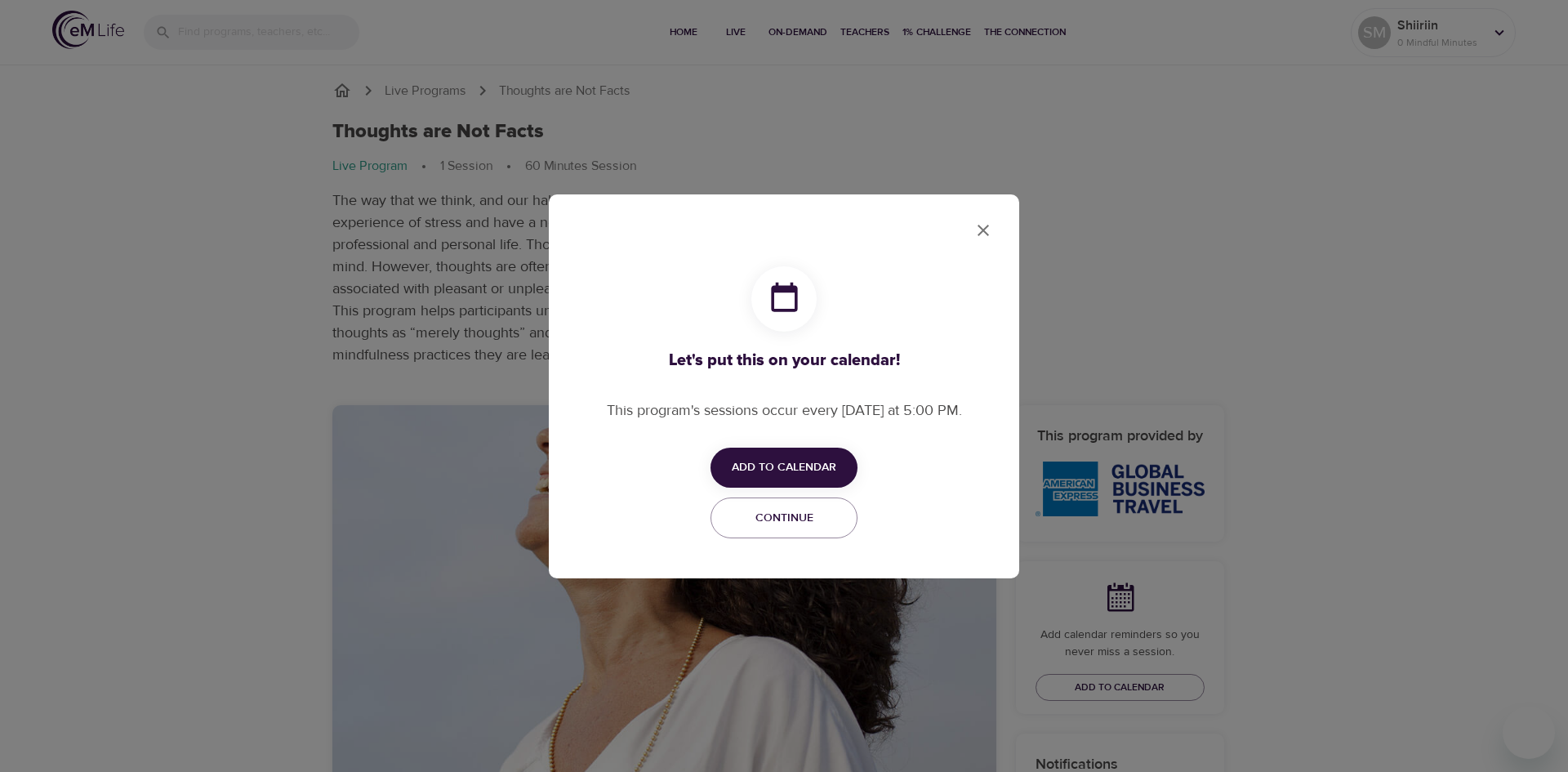
checkbox input "true"
click at [763, 471] on span "Add to Calendar" at bounding box center [784, 467] width 104 height 20
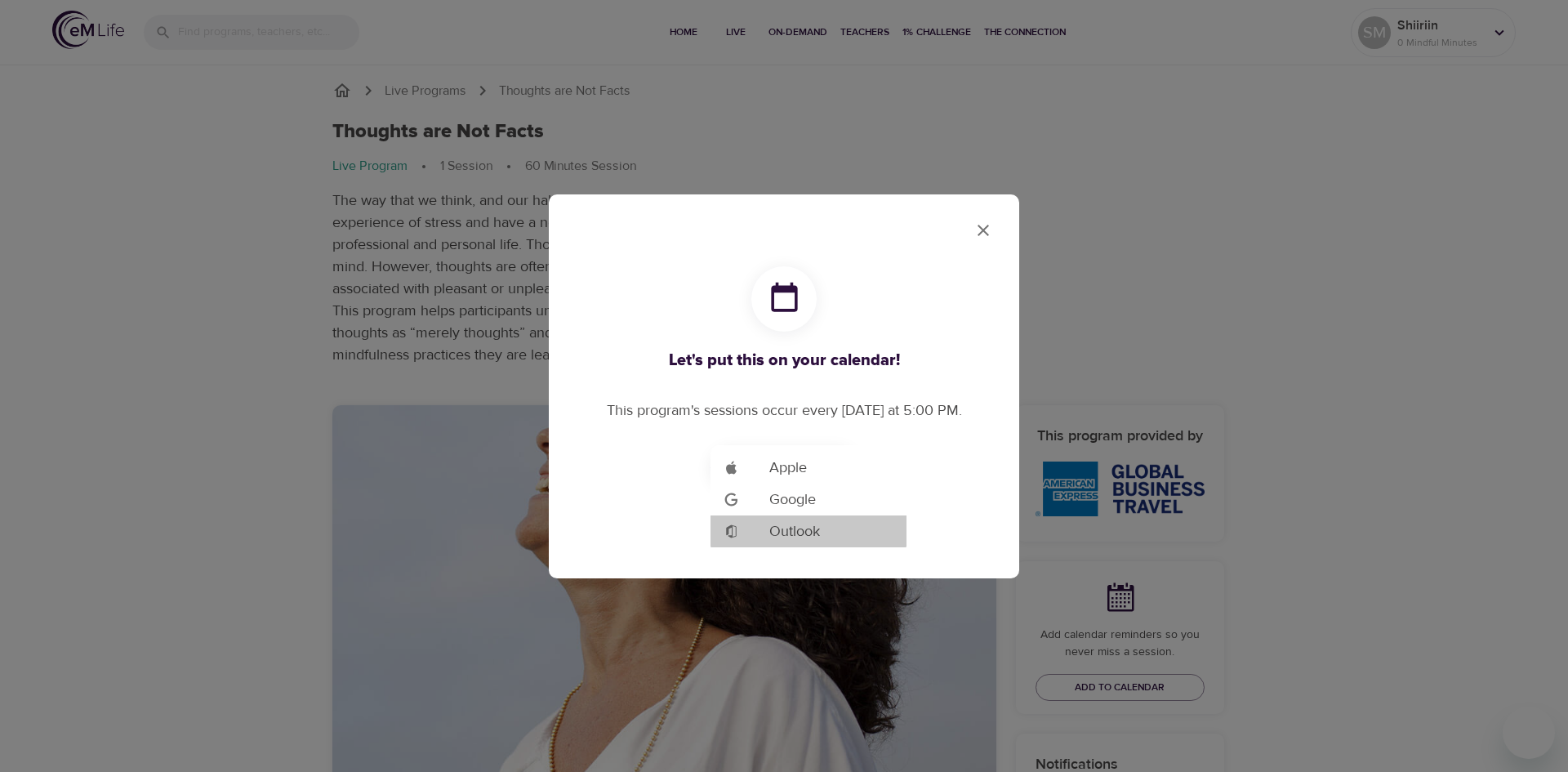
click at [791, 533] on span "Outlook" at bounding box center [794, 530] width 50 height 22
click at [982, 228] on div at bounding box center [784, 386] width 1568 height 772
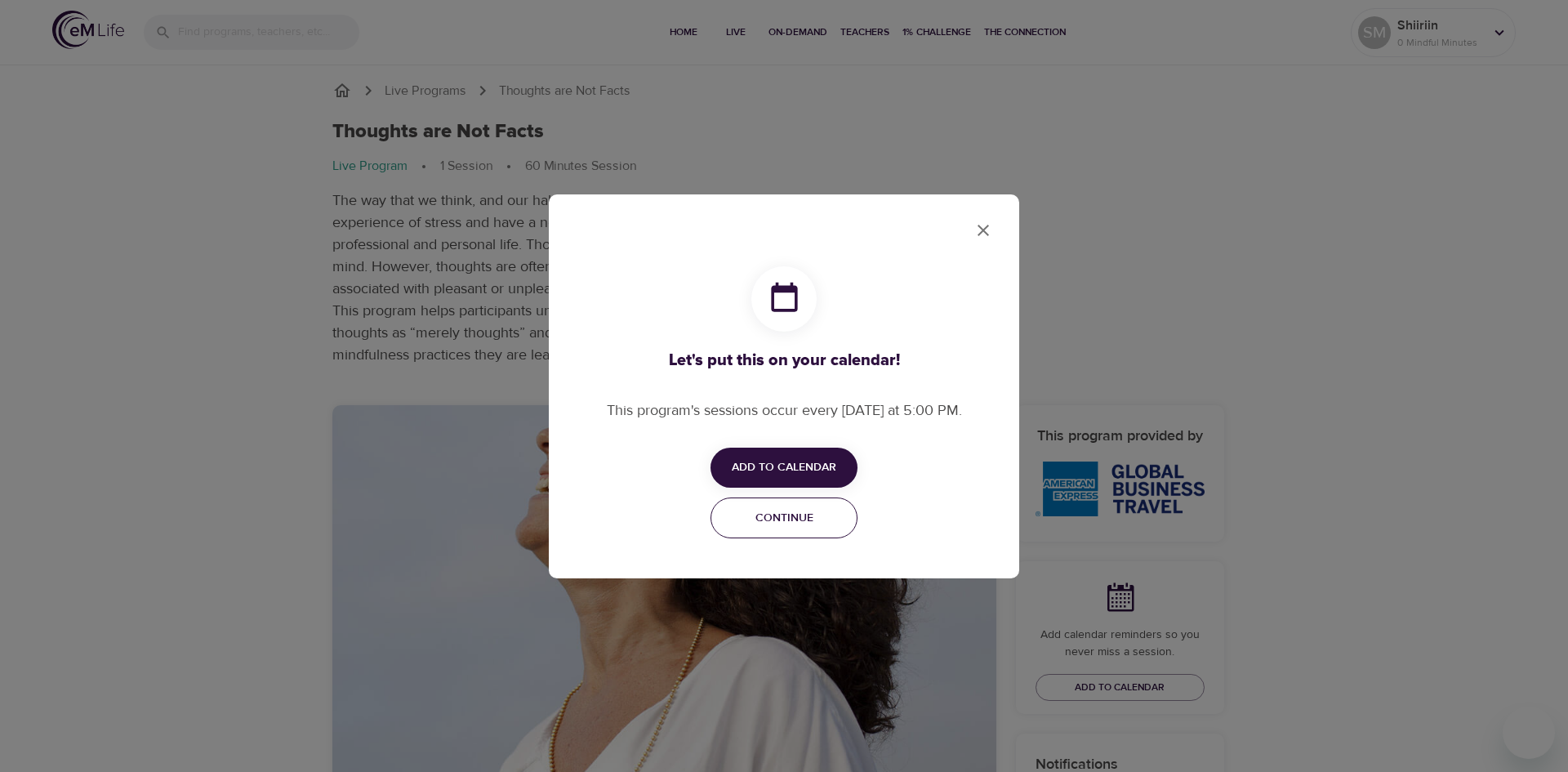
click at [771, 512] on span "Continue" at bounding box center [784, 518] width 126 height 20
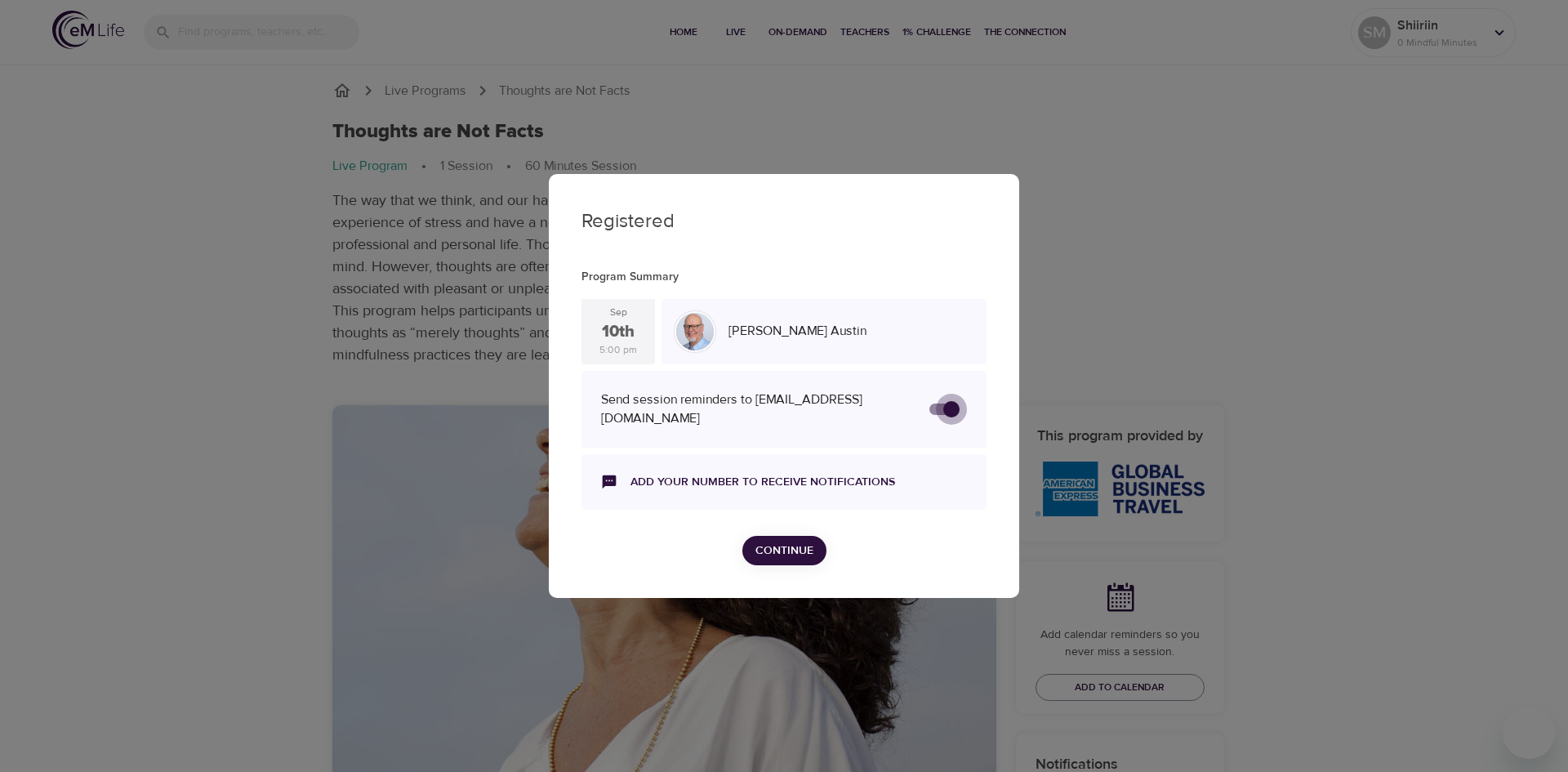
click at [939, 405] on input "secondary checkbox" at bounding box center [951, 409] width 93 height 31
checkbox input "true"
checkbox input "false"
click at [948, 409] on input "secondary checkbox" at bounding box center [934, 409] width 93 height 31
checkbox input "false"
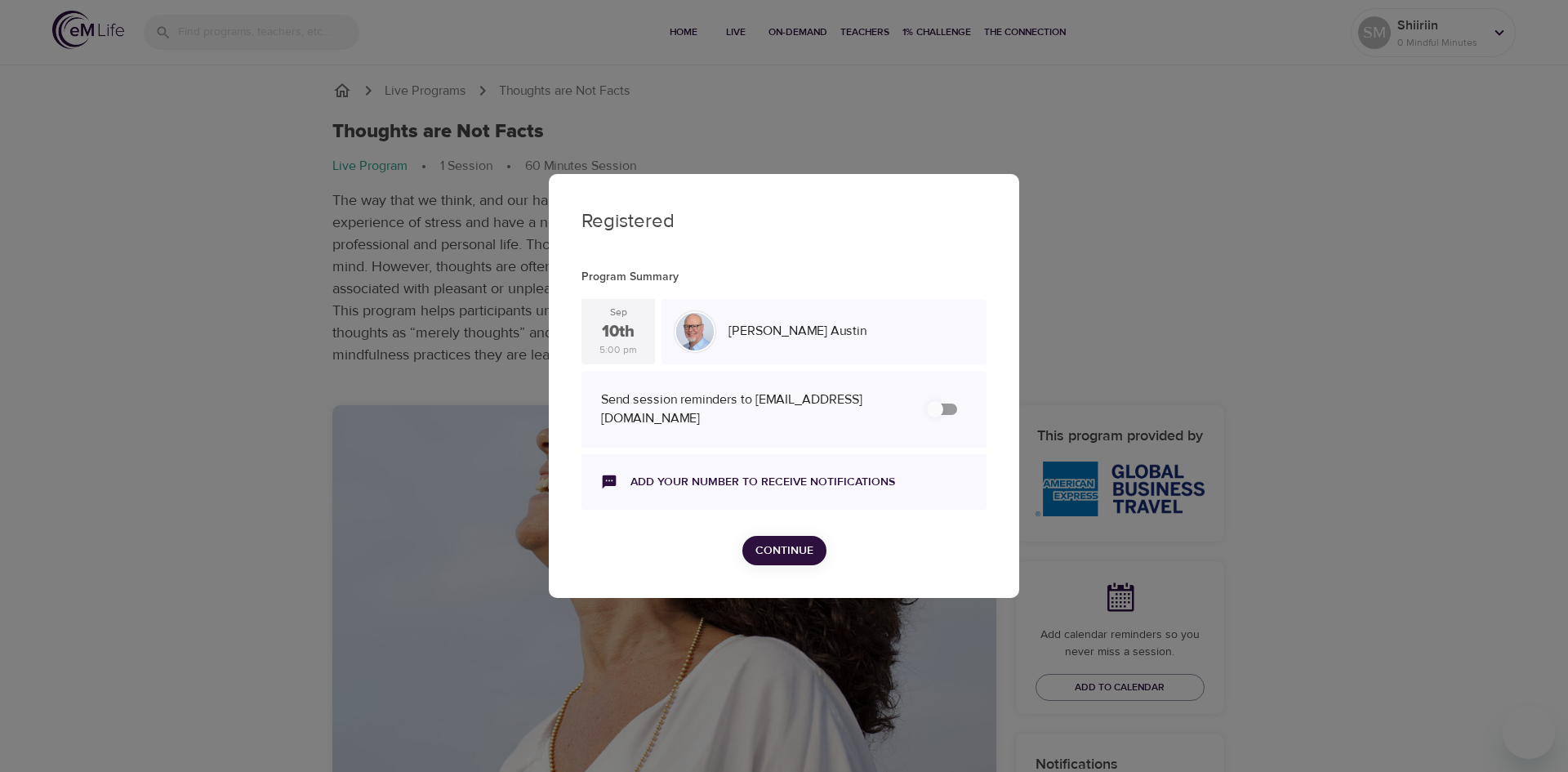
checkbox input "true"
click at [795, 544] on span "Continue" at bounding box center [784, 551] width 58 height 20
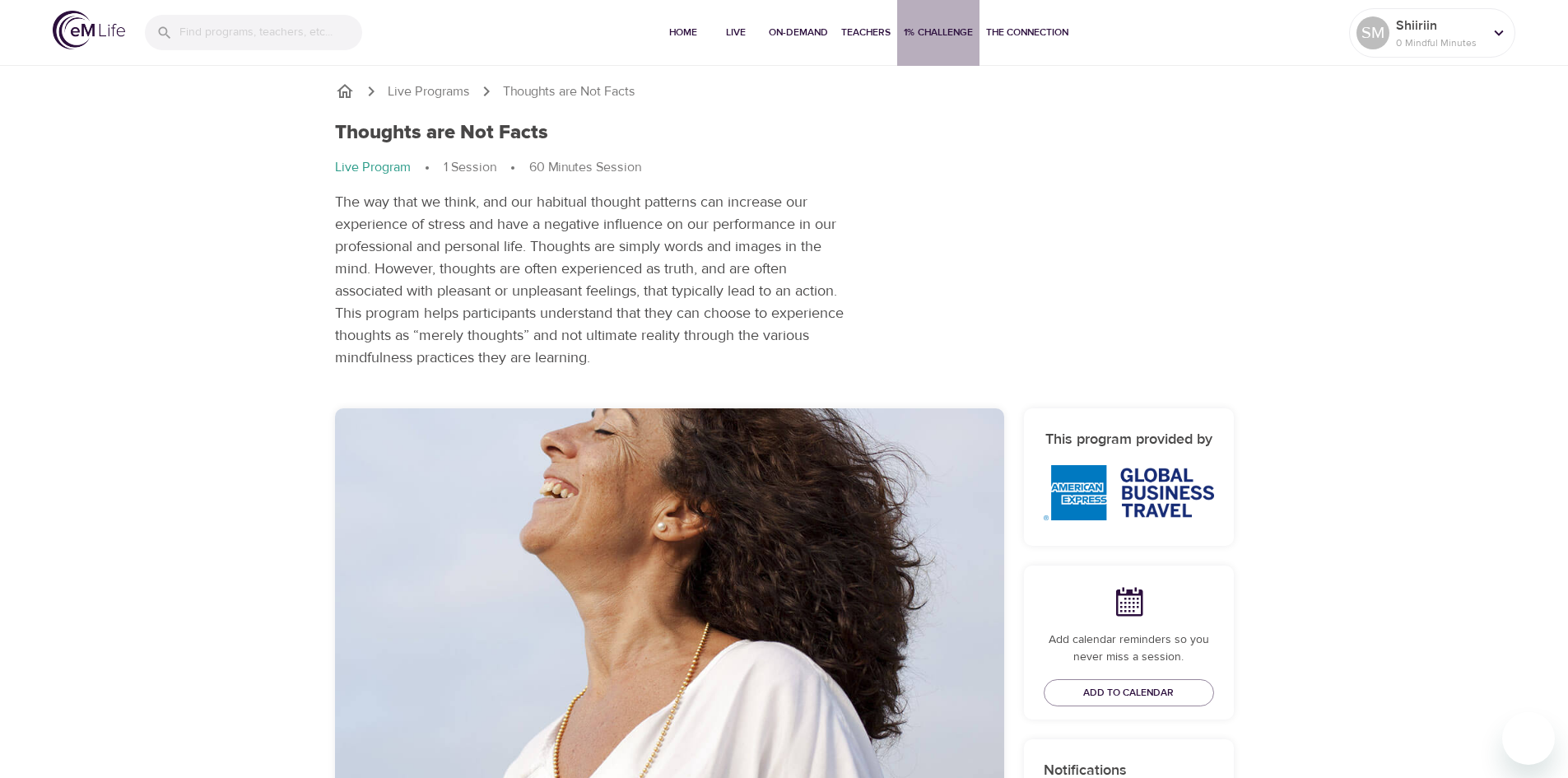
click at [916, 33] on span "1% Challenge" at bounding box center [938, 32] width 69 height 17
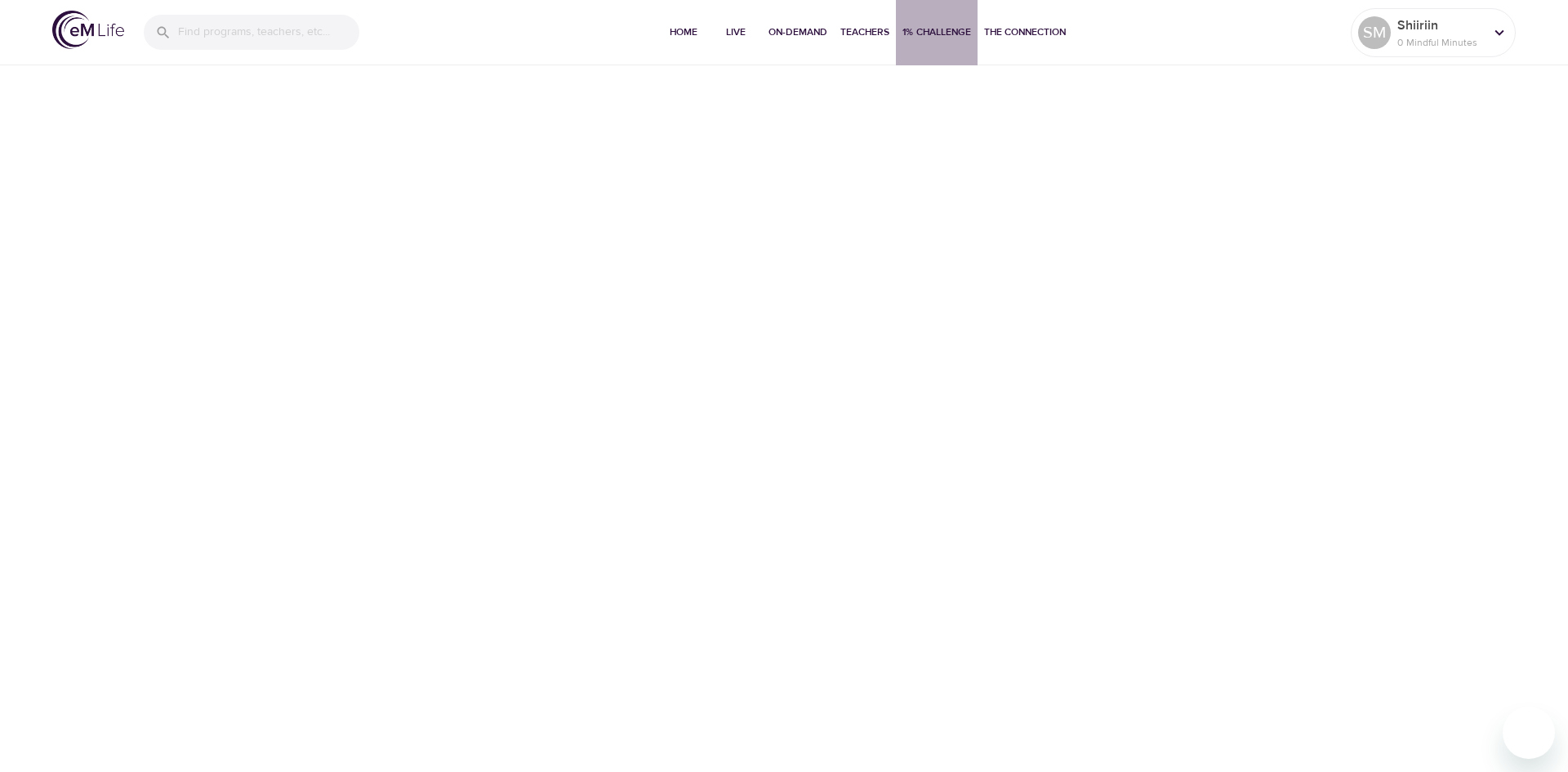
click at [908, 33] on span "1% Challenge" at bounding box center [936, 32] width 68 height 17
